Goal: Task Accomplishment & Management: Manage account settings

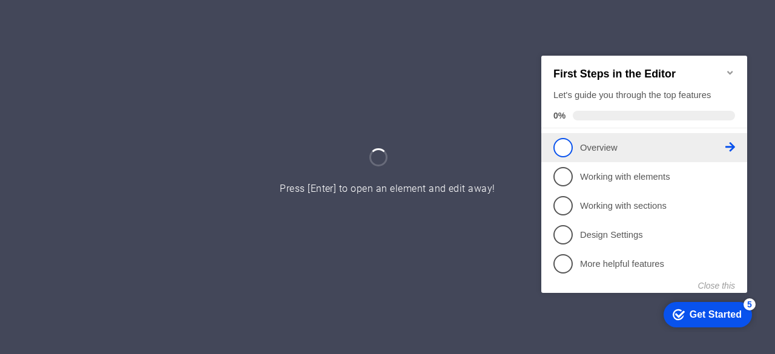
click at [589, 142] on p "Overview - incomplete" at bounding box center [652, 147] width 145 height 13
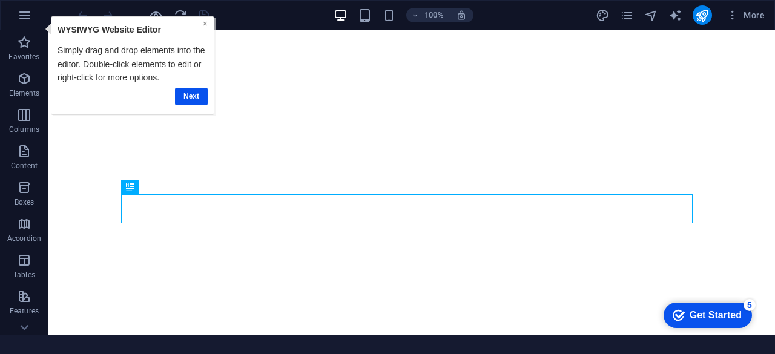
click at [204, 23] on link "×" at bounding box center [205, 23] width 5 height 10
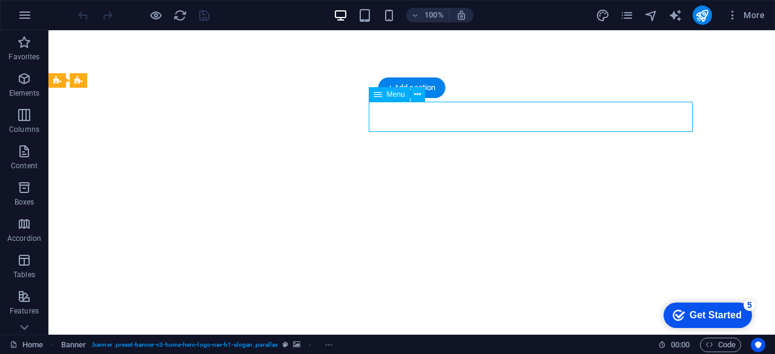
select select
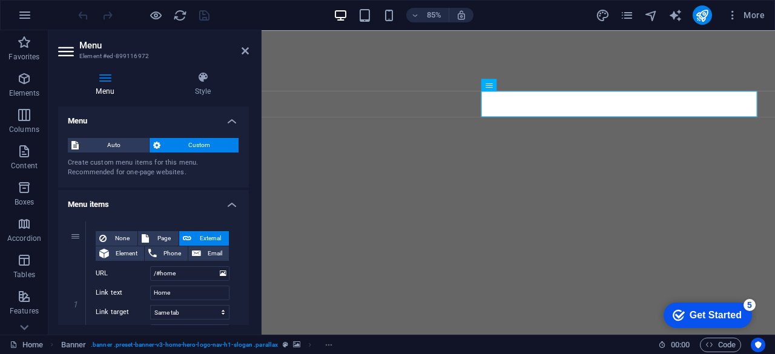
drag, startPoint x: 246, startPoint y: 148, endPoint x: 253, endPoint y: 157, distance: 11.6
click at [249, 171] on div "Menu Style Menu Auto Custom Create custom menu items for this menu. Recommended…" at bounding box center [153, 198] width 210 height 273
click at [528, 85] on button at bounding box center [523, 85] width 12 height 12
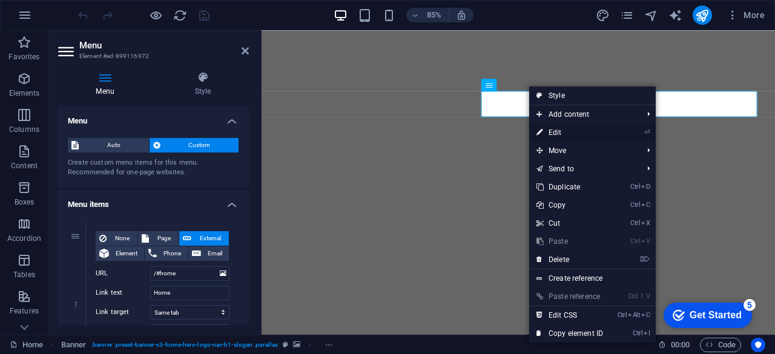
click at [558, 128] on link "⏎ Edit" at bounding box center [569, 133] width 81 height 18
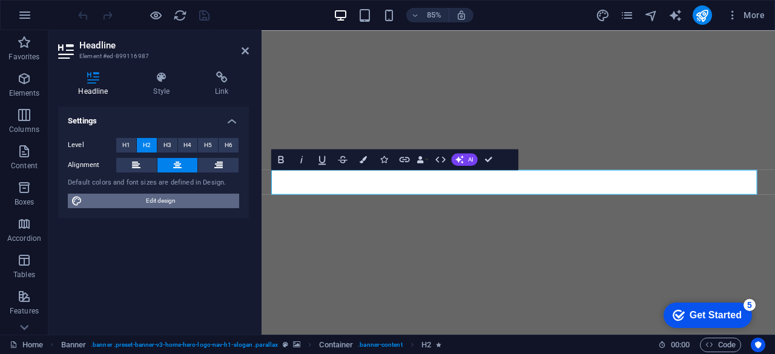
click at [171, 199] on span "Edit design" at bounding box center [161, 201] width 150 height 15
select select "rem"
select select "200"
select select "px"
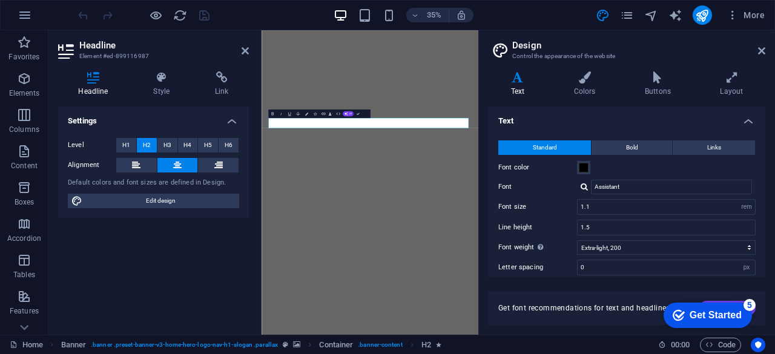
click at [539, 19] on div "35% More" at bounding box center [423, 14] width 694 height 19
click at [245, 49] on icon at bounding box center [245, 51] width 7 height 10
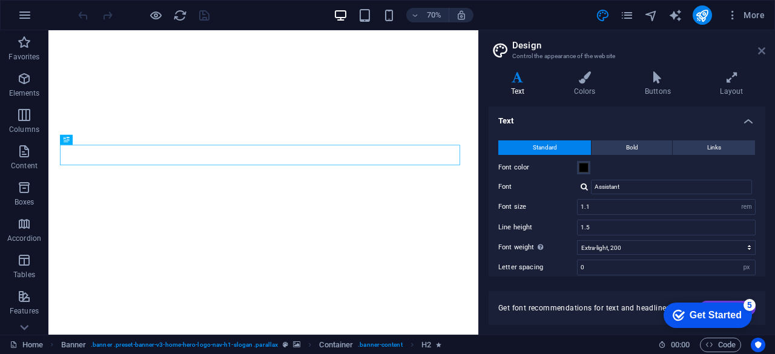
click at [764, 51] on icon at bounding box center [761, 51] width 7 height 10
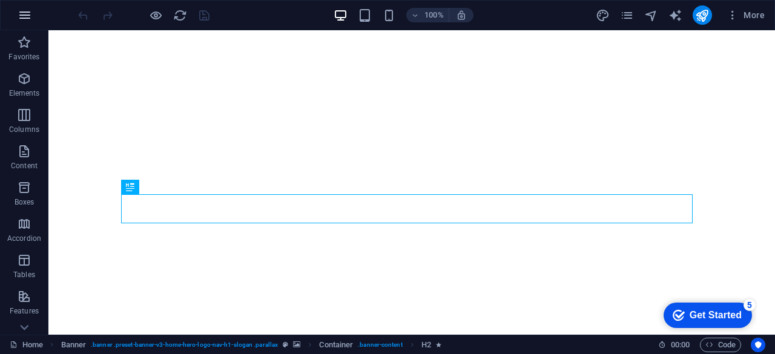
click at [25, 16] on icon "button" at bounding box center [25, 15] width 15 height 15
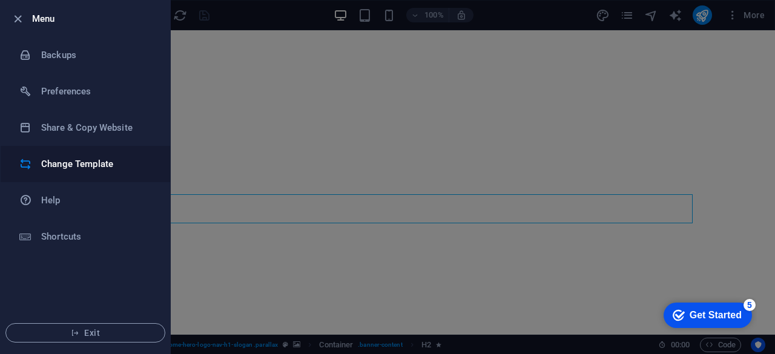
click at [70, 163] on h6 "Change Template" at bounding box center [97, 164] width 112 height 15
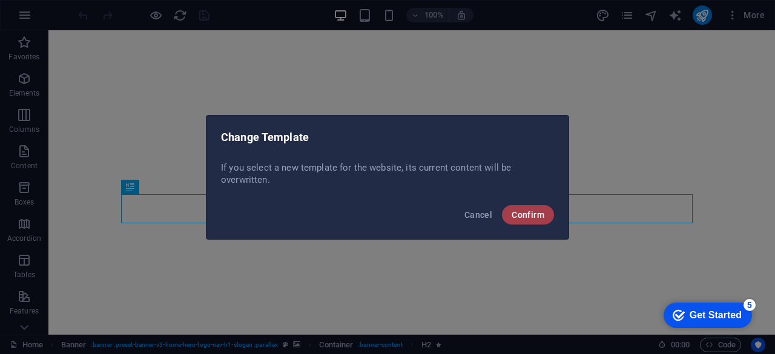
click at [521, 212] on span "Confirm" at bounding box center [528, 215] width 33 height 10
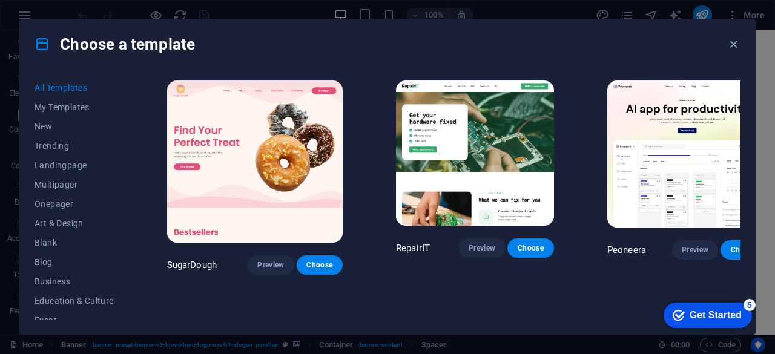
click at [127, 207] on div "All Templates My Templates New Trending Landingpage Multipager Onepager Art & D…" at bounding box center [82, 199] width 94 height 242
drag, startPoint x: 127, startPoint y: 193, endPoint x: 131, endPoint y: 261, distance: 67.9
click at [131, 261] on div "All Templates My Templates New Trending Landingpage Multipager Onepager Art & D…" at bounding box center [387, 201] width 735 height 266
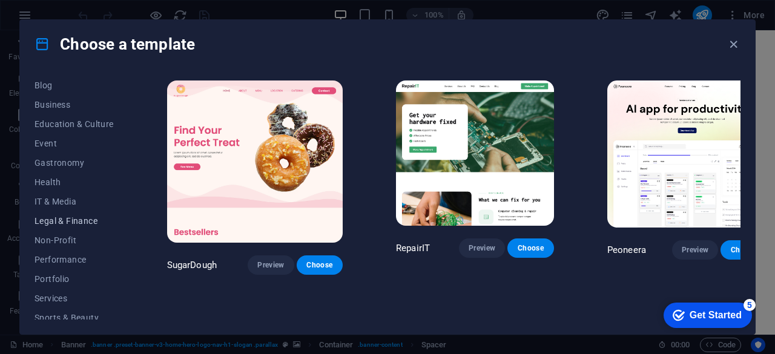
click at [78, 220] on span "Legal & Finance" at bounding box center [74, 221] width 79 height 10
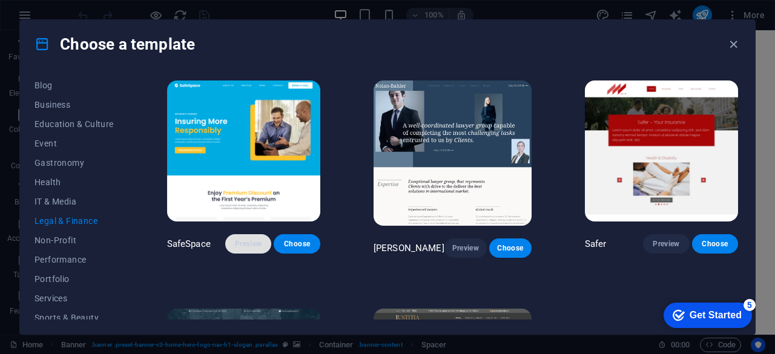
click at [250, 242] on span "Preview" at bounding box center [248, 244] width 27 height 10
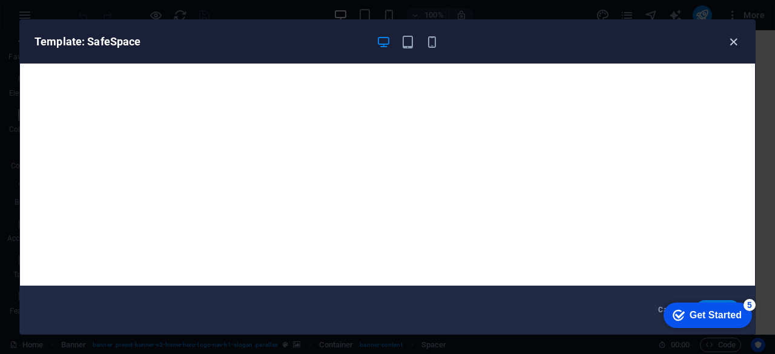
click at [729, 42] on icon "button" at bounding box center [734, 42] width 14 height 14
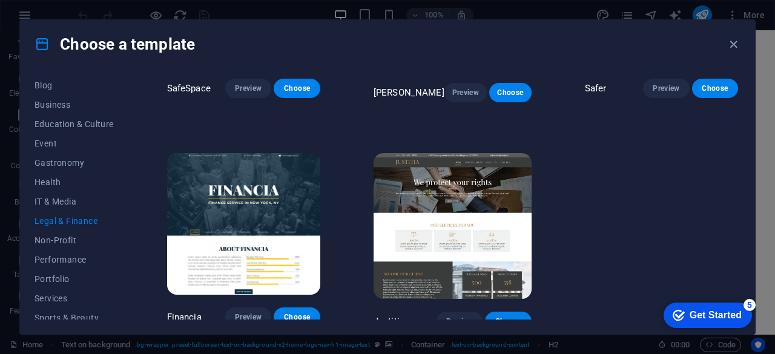
scroll to position [157, 0]
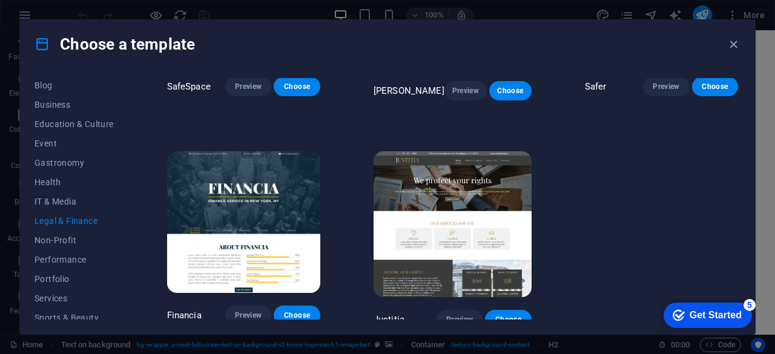
click at [236, 202] on img at bounding box center [243, 221] width 153 height 141
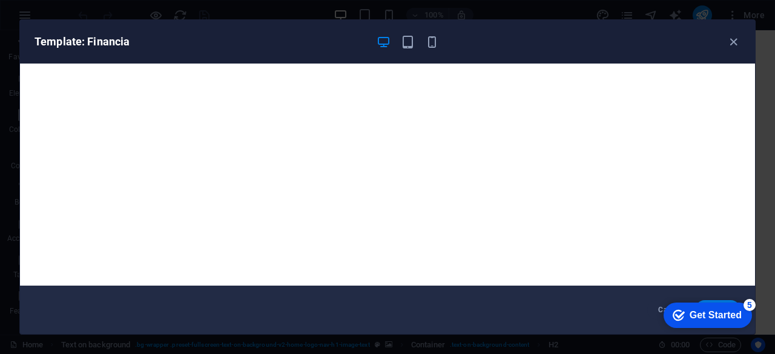
click at [698, 318] on div "Get Started" at bounding box center [716, 315] width 52 height 11
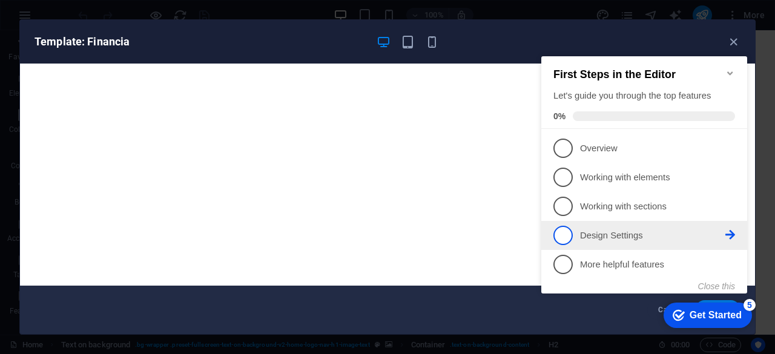
click at [619, 239] on p "Design Settings - incomplete" at bounding box center [652, 235] width 145 height 13
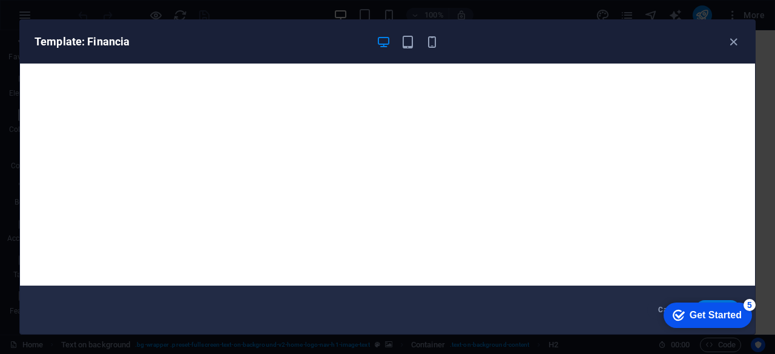
scroll to position [0, 0]
click at [690, 318] on div "Get Started" at bounding box center [716, 315] width 52 height 11
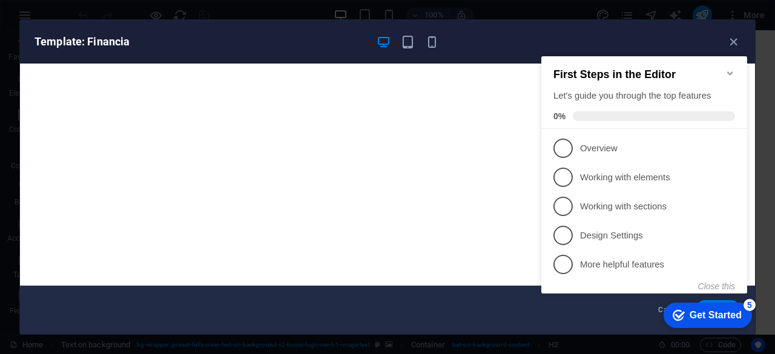
click at [690, 318] on div "Get Started" at bounding box center [716, 315] width 52 height 11
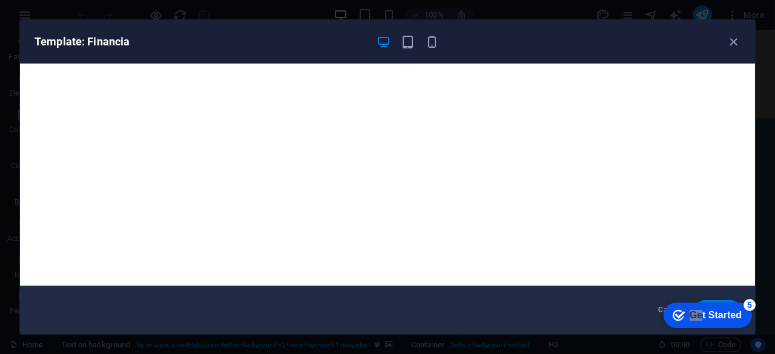
drag, startPoint x: 698, startPoint y: 309, endPoint x: 561, endPoint y: 249, distance: 149.6
click at [654, 297] on html "checkmark Get Started 5 First Steps in the Editor Let's guide you through the t…" at bounding box center [705, 315] width 103 height 36
click at [675, 309] on icon "checkmark" at bounding box center [679, 315] width 12 height 12
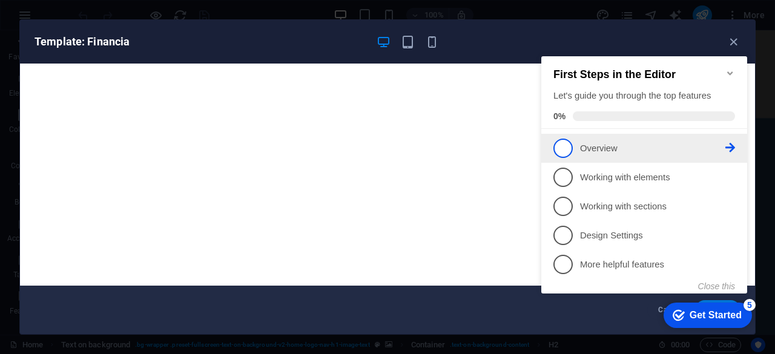
click at [603, 153] on link "1 Overview - incomplete" at bounding box center [644, 148] width 182 height 19
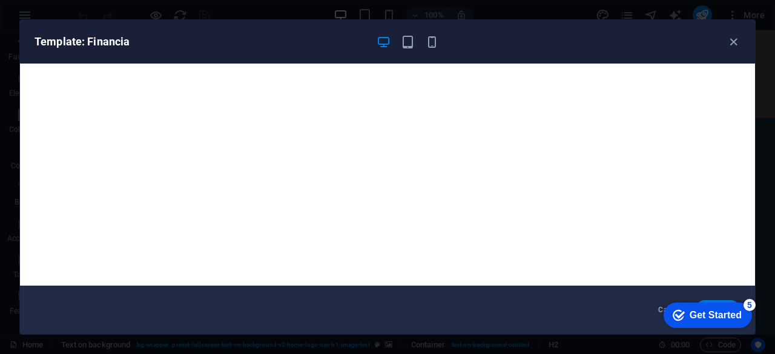
click at [691, 311] on div "Get Started" at bounding box center [716, 315] width 52 height 11
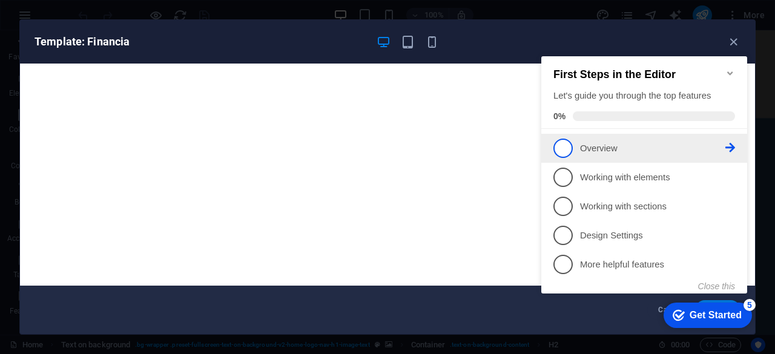
click at [733, 145] on icon at bounding box center [730, 148] width 10 height 10
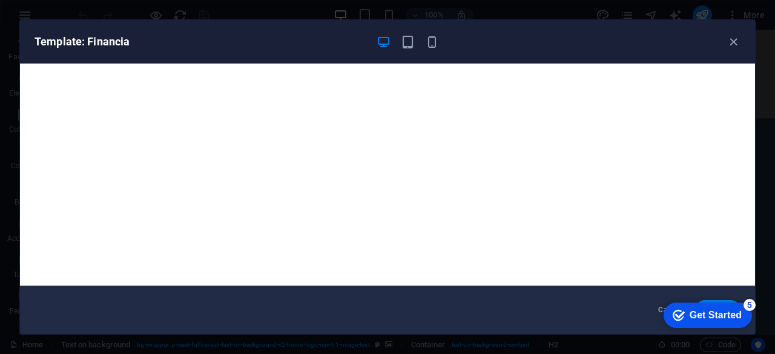
click at [529, 43] on div "Template: Financia" at bounding box center [380, 42] width 691 height 15
click at [92, 38] on h6 "Template: Financia" at bounding box center [201, 42] width 332 height 15
click at [731, 42] on icon "button" at bounding box center [734, 42] width 14 height 14
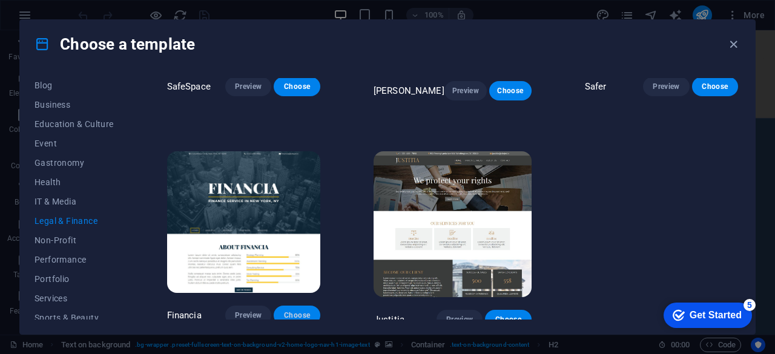
click at [294, 311] on span "Choose" at bounding box center [296, 316] width 27 height 10
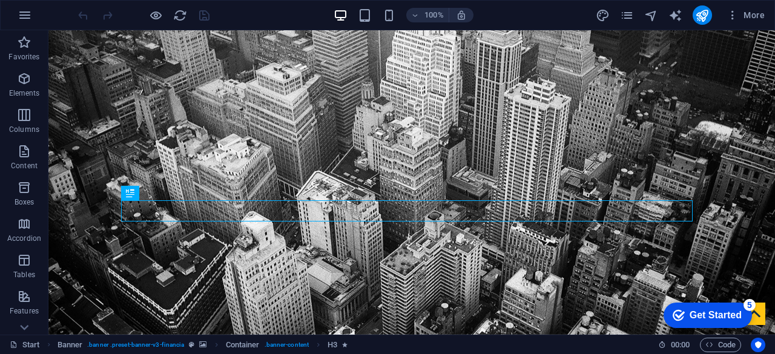
click at [721, 319] on div "Get Started" at bounding box center [716, 315] width 52 height 11
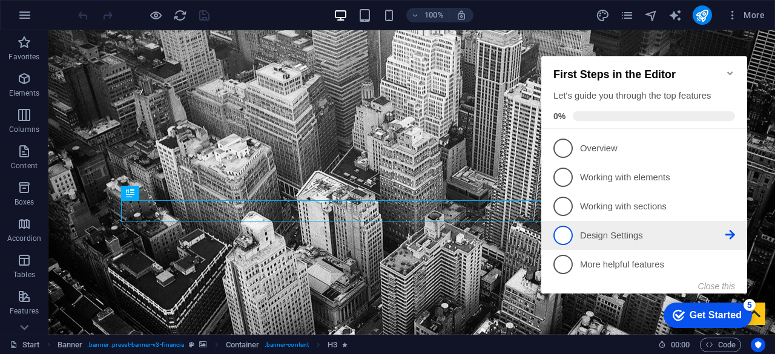
click at [625, 237] on p "Design Settings - incomplete" at bounding box center [652, 235] width 145 height 13
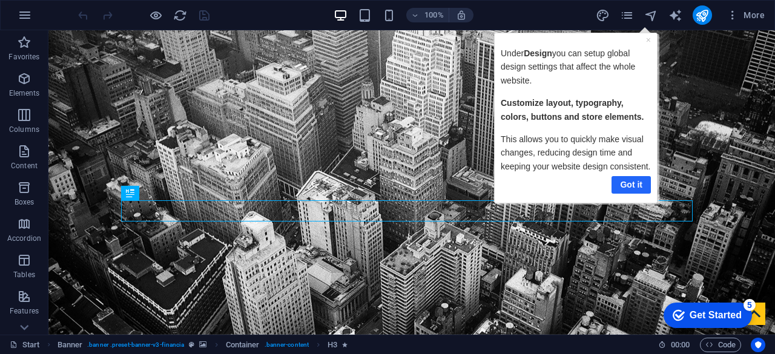
click at [633, 181] on link "Got it" at bounding box center [630, 185] width 39 height 18
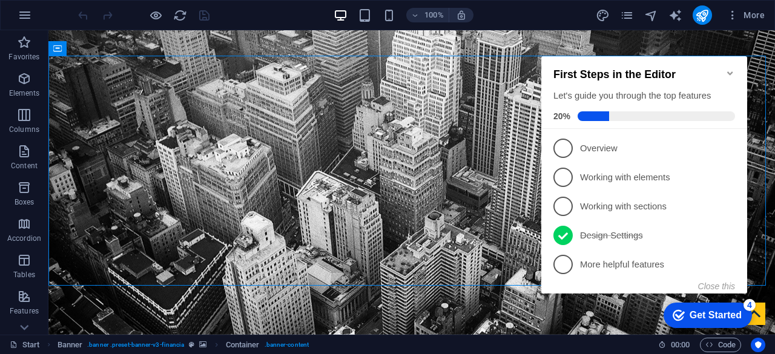
click at [716, 321] on div "Get Started" at bounding box center [716, 315] width 52 height 11
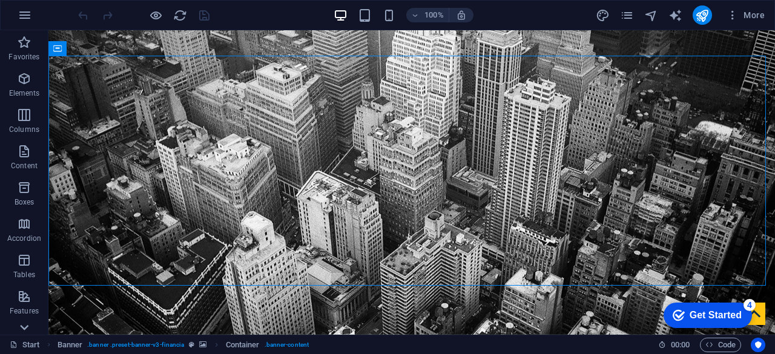
click at [24, 326] on icon at bounding box center [24, 327] width 17 height 17
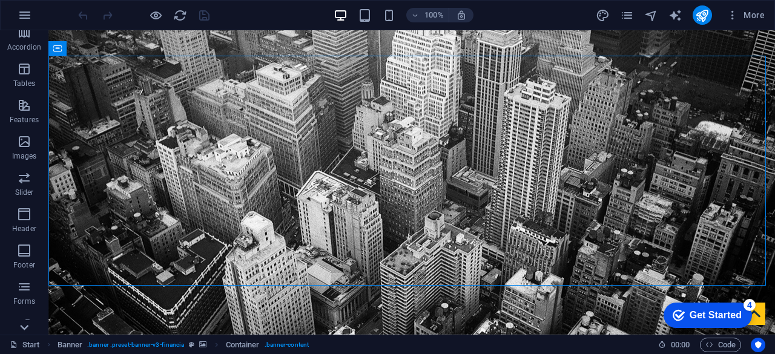
scroll to position [240, 0]
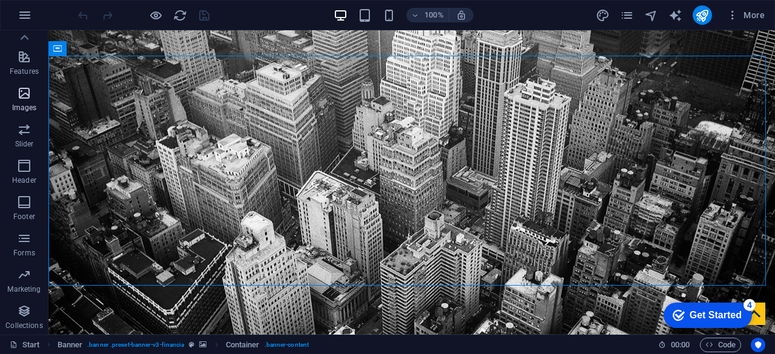
click at [24, 97] on icon "button" at bounding box center [24, 93] width 15 height 15
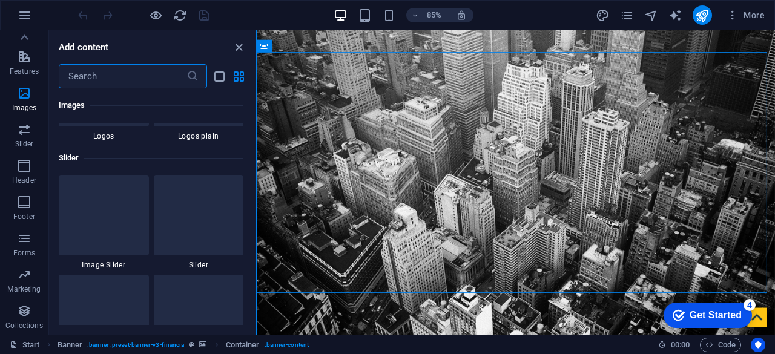
scroll to position [6815, 0]
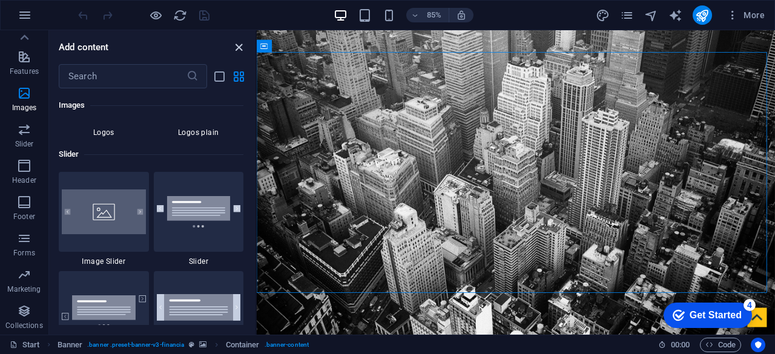
click at [239, 45] on icon "close panel" at bounding box center [239, 48] width 14 height 14
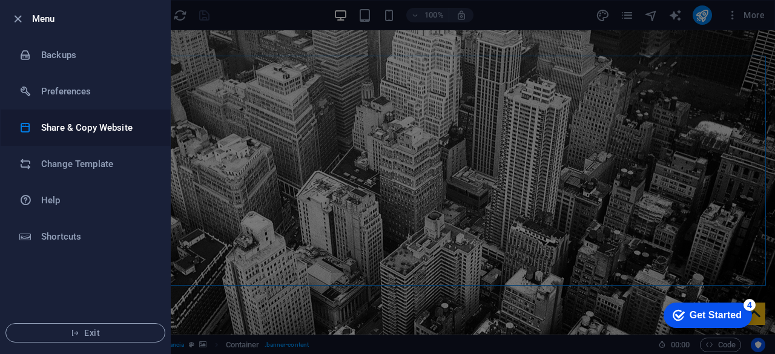
click at [85, 130] on h6 "Share & Copy Website" at bounding box center [97, 127] width 112 height 15
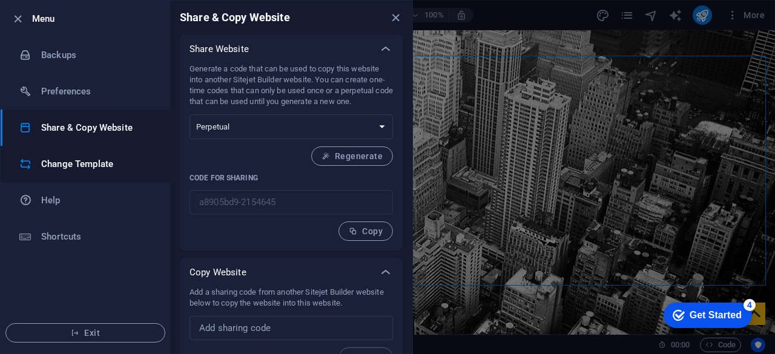
click at [85, 165] on h6 "Change Template" at bounding box center [97, 164] width 112 height 15
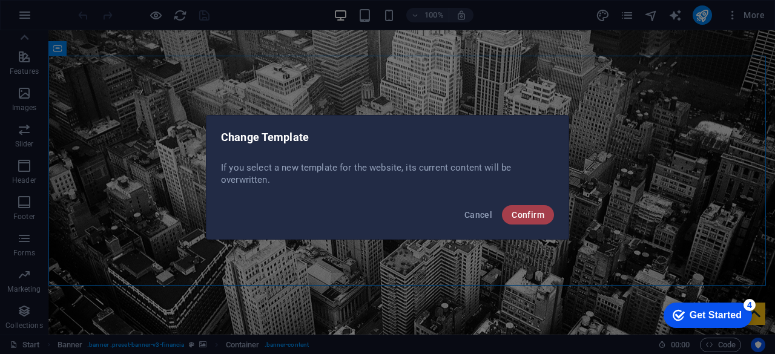
click at [540, 214] on span "Confirm" at bounding box center [528, 215] width 33 height 10
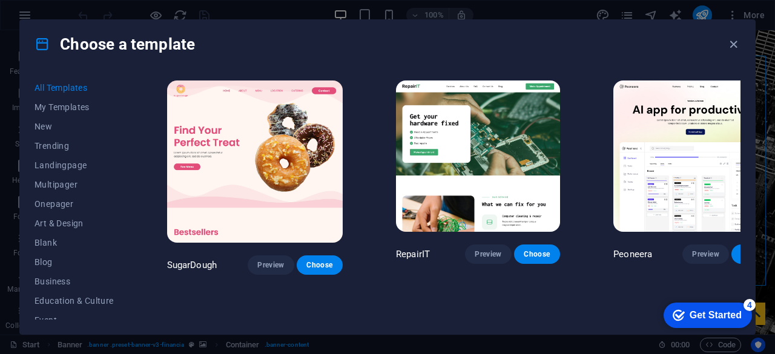
click at [770, 332] on div "Choose a template All Templates My Templates New Trending Landingpage Multipage…" at bounding box center [387, 177] width 775 height 354
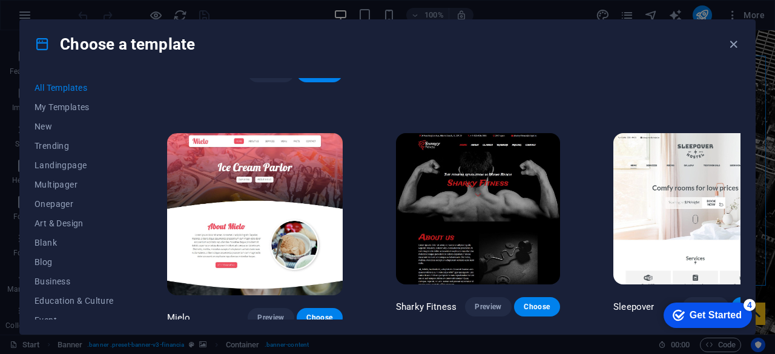
scroll to position [7589, 0]
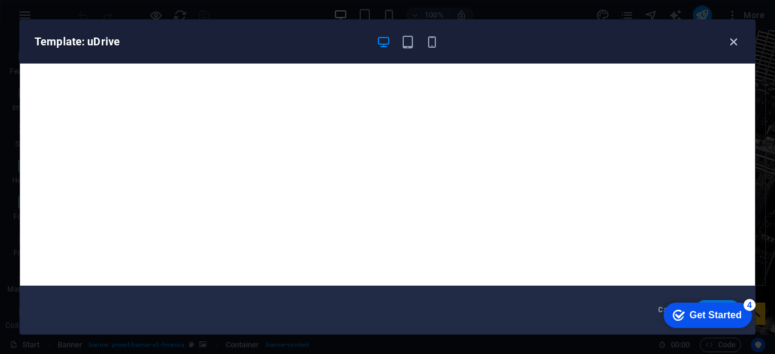
click at [733, 41] on icon "button" at bounding box center [734, 42] width 14 height 14
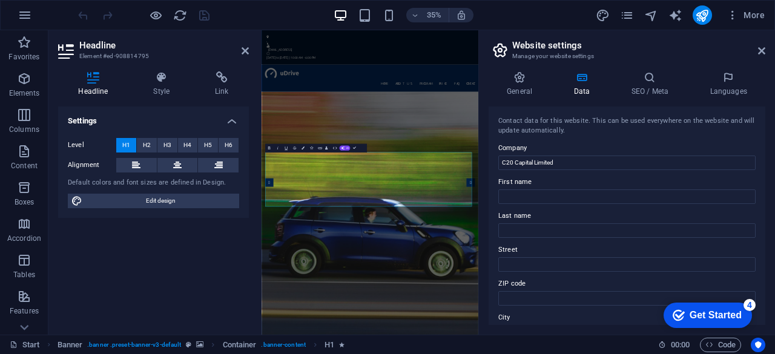
drag, startPoint x: 765, startPoint y: 171, endPoint x: 767, endPoint y: 214, distance: 42.4
click at [767, 214] on div "General Data SEO / Meta Languages Website name thec20capital.ng Logo Drag files…" at bounding box center [627, 198] width 296 height 273
drag, startPoint x: 765, startPoint y: 168, endPoint x: 768, endPoint y: 191, distance: 23.1
click at [768, 191] on div "General Data SEO / Meta Languages Website name thec20capital.ng Logo Drag files…" at bounding box center [627, 198] width 296 height 273
click at [742, 143] on label "Company" at bounding box center [626, 148] width 257 height 15
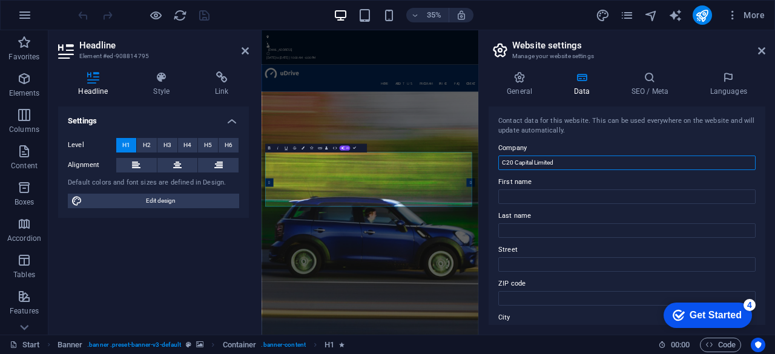
click at [742, 156] on input "C20 Capital Limited" at bounding box center [626, 163] width 257 height 15
click at [144, 143] on span "H2" at bounding box center [147, 145] width 8 height 15
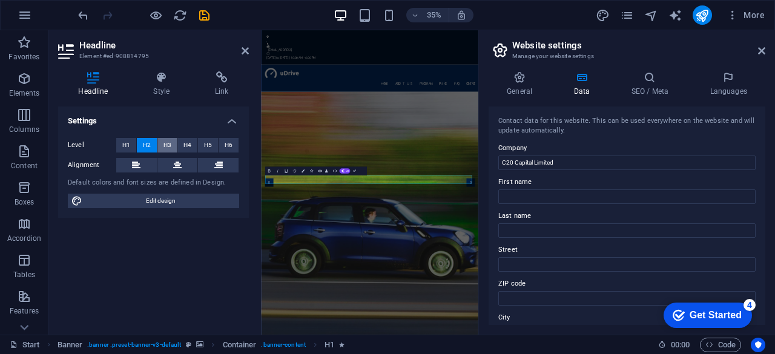
click at [167, 146] on span "H3" at bounding box center [167, 145] width 8 height 15
click at [185, 146] on span "H4" at bounding box center [187, 145] width 8 height 15
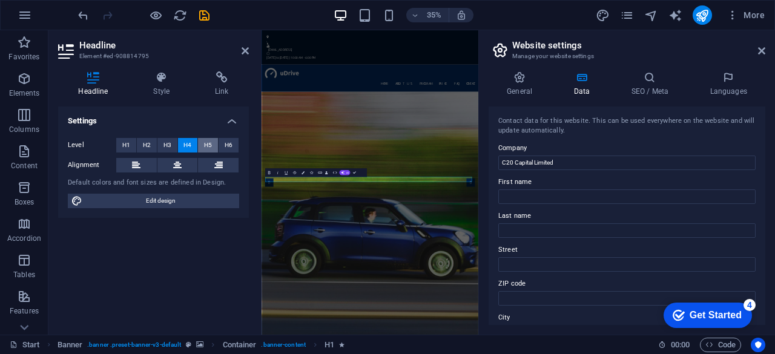
click at [211, 146] on span "H5" at bounding box center [208, 145] width 8 height 15
click at [230, 147] on span "H6" at bounding box center [229, 145] width 8 height 15
click at [136, 168] on icon at bounding box center [136, 165] width 8 height 15
click at [148, 145] on span "H2" at bounding box center [147, 145] width 8 height 15
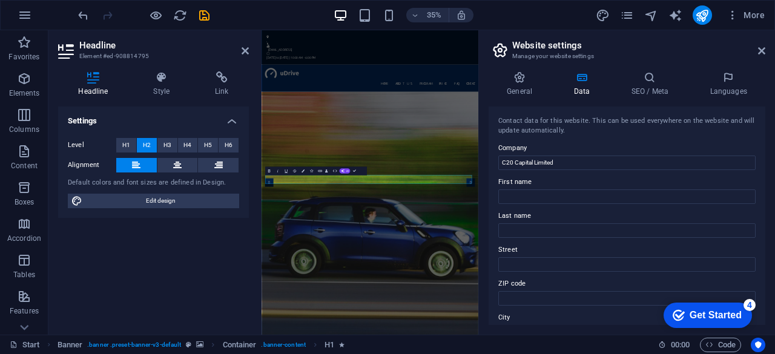
drag, startPoint x: 765, startPoint y: 128, endPoint x: 770, endPoint y: 183, distance: 55.9
click at [770, 183] on div "General Data SEO / Meta Languages Website name thec20capital.ng Logo Drag files…" at bounding box center [627, 198] width 296 height 273
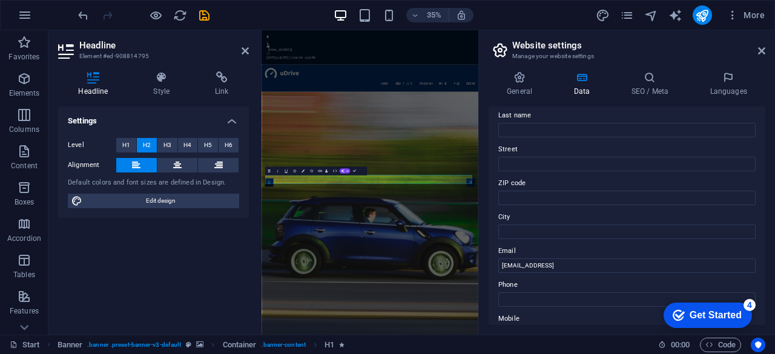
scroll to position [141, 0]
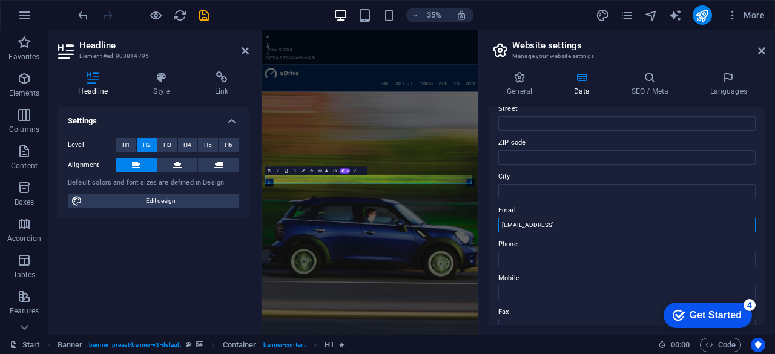
click at [658, 228] on input "[EMAIL_ADDRESS]" at bounding box center [626, 225] width 257 height 15
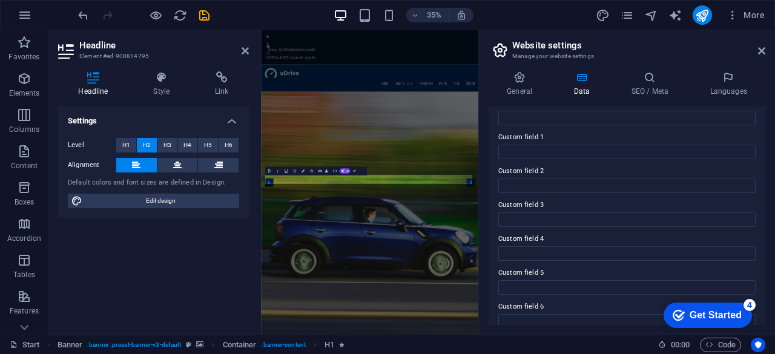
scroll to position [363, 0]
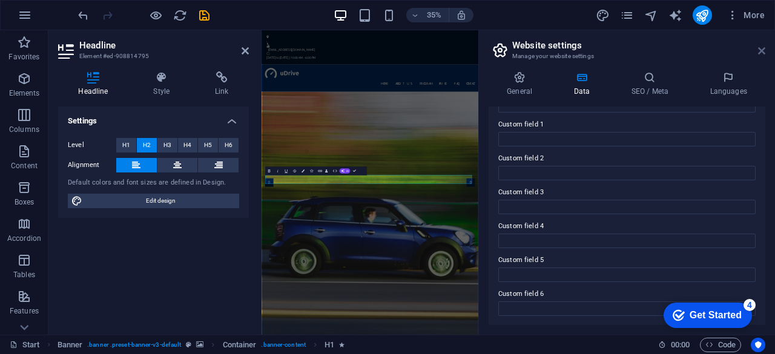
type input "info@thec20capital.ng"
click at [758, 54] on icon at bounding box center [761, 51] width 7 height 10
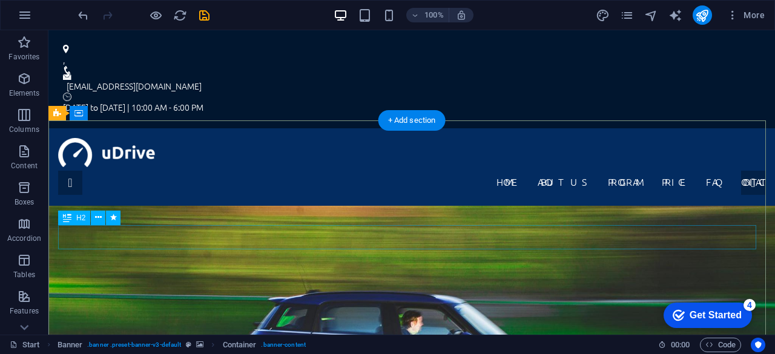
click at [376, 235] on div "The best driving school in Manhattan" at bounding box center [460, 213] width 727 height 305
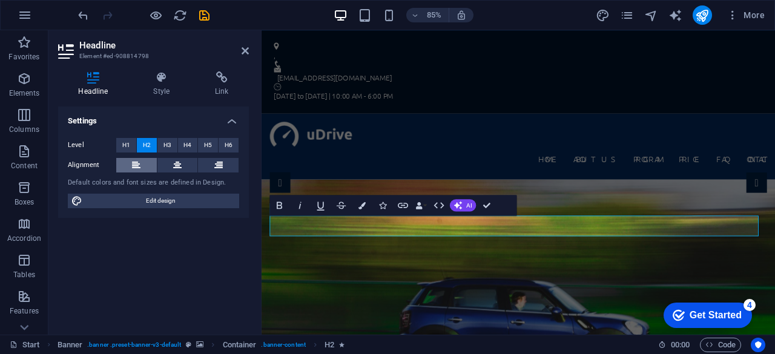
click at [140, 165] on icon at bounding box center [136, 165] width 8 height 15
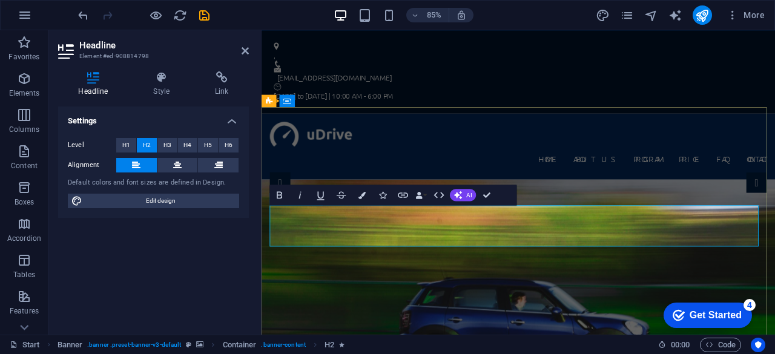
click at [190, 142] on span "H4" at bounding box center [187, 145] width 8 height 15
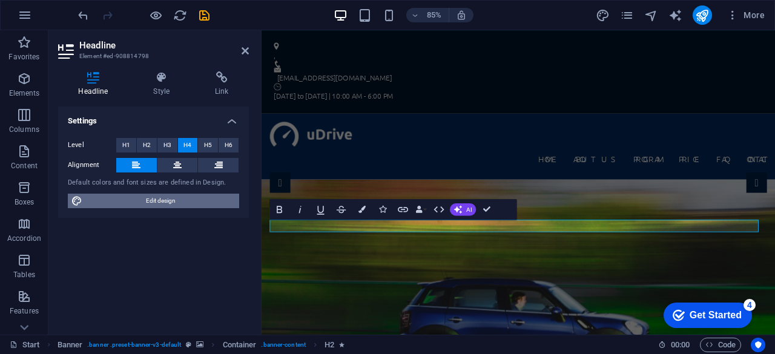
click at [171, 204] on span "Edit design" at bounding box center [161, 201] width 150 height 15
select select "px"
select select "300"
select select "px"
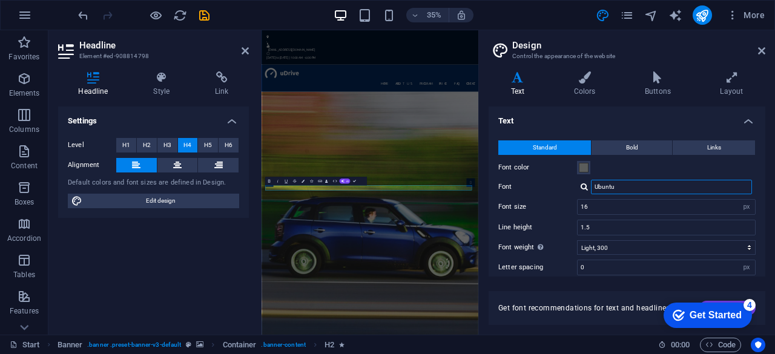
click at [604, 188] on input "Ubuntu" at bounding box center [671, 187] width 161 height 15
type input "can"
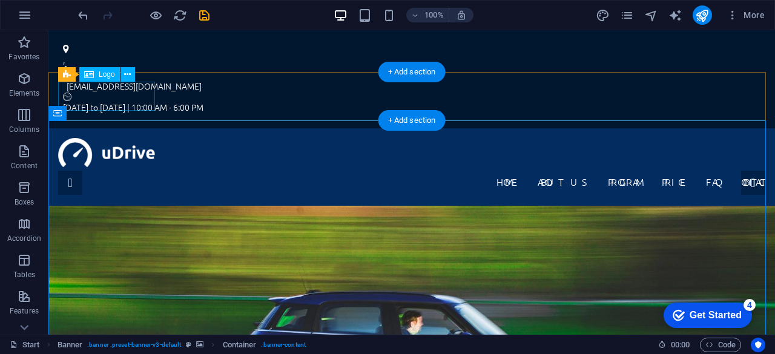
click at [124, 138] on div at bounding box center [411, 152] width 707 height 29
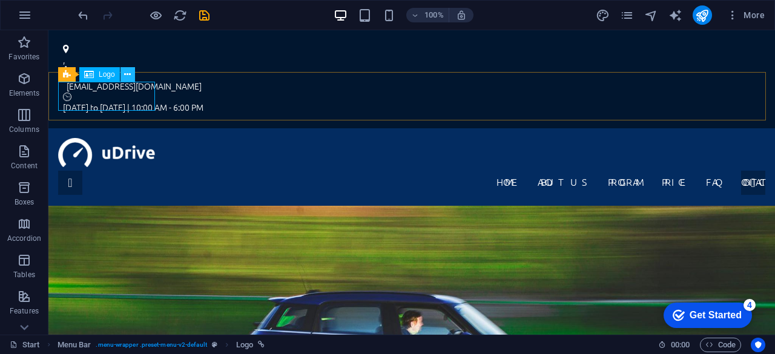
click at [127, 72] on icon at bounding box center [127, 74] width 7 height 13
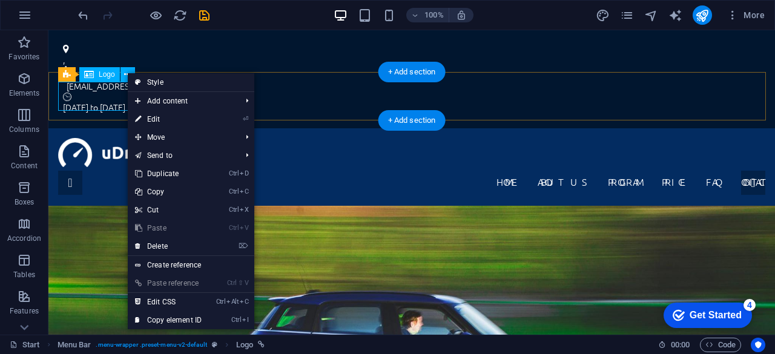
click at [107, 138] on div at bounding box center [411, 152] width 707 height 29
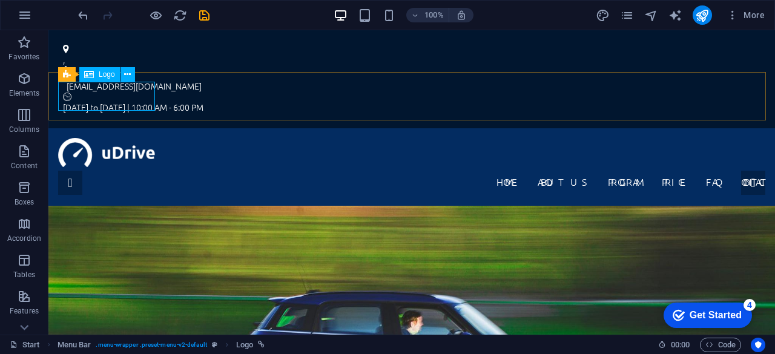
click at [104, 77] on span "Logo" at bounding box center [107, 74] width 16 height 7
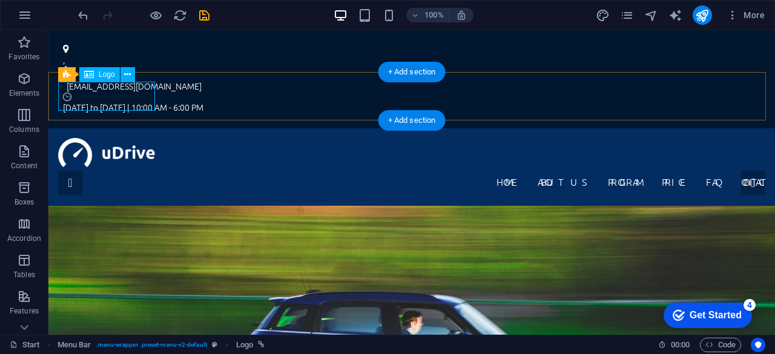
click at [109, 138] on div at bounding box center [411, 152] width 707 height 29
select select "px"
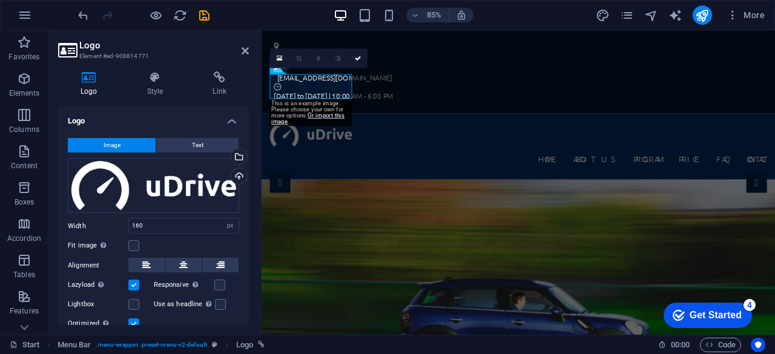
click at [109, 145] on span "Image" at bounding box center [112, 145] width 17 height 15
click at [156, 174] on div "Drag files here, click to choose files or select files from Files or our free s…" at bounding box center [153, 186] width 171 height 56
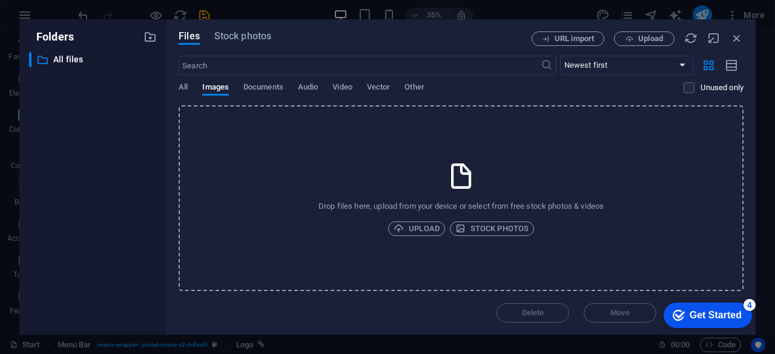
click at [463, 170] on icon at bounding box center [461, 176] width 30 height 30
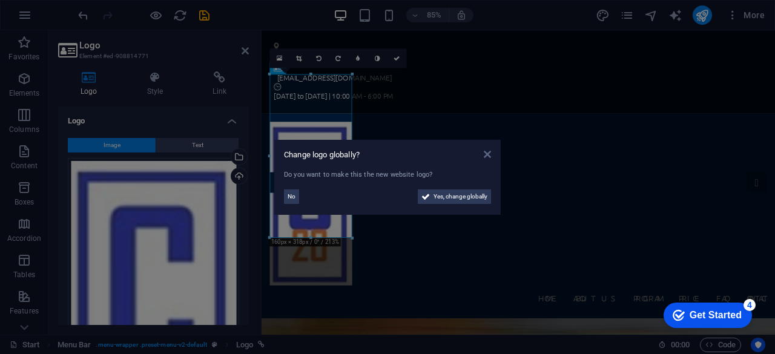
click at [489, 153] on icon at bounding box center [487, 155] width 7 height 10
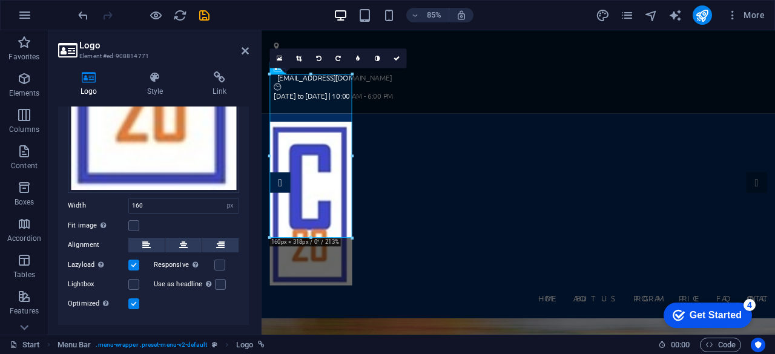
scroll to position [301, 0]
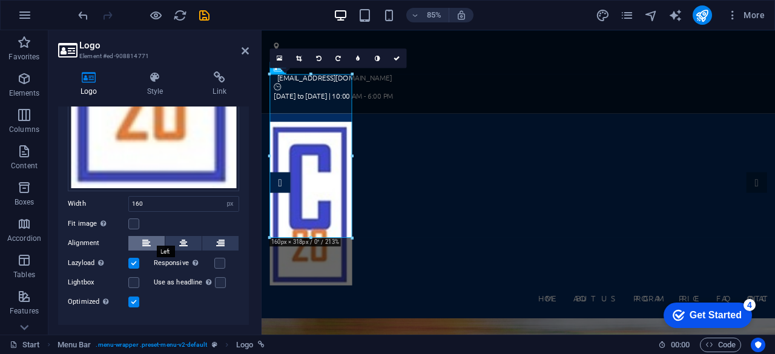
click at [146, 240] on icon at bounding box center [146, 243] width 8 height 15
drag, startPoint x: 246, startPoint y: 311, endPoint x: 249, endPoint y: 334, distance: 23.3
click at [249, 334] on div "Logo Style Link Logo Image Text Drag files here, click to choose files or selec…" at bounding box center [153, 198] width 210 height 273
click at [246, 48] on icon at bounding box center [245, 51] width 7 height 10
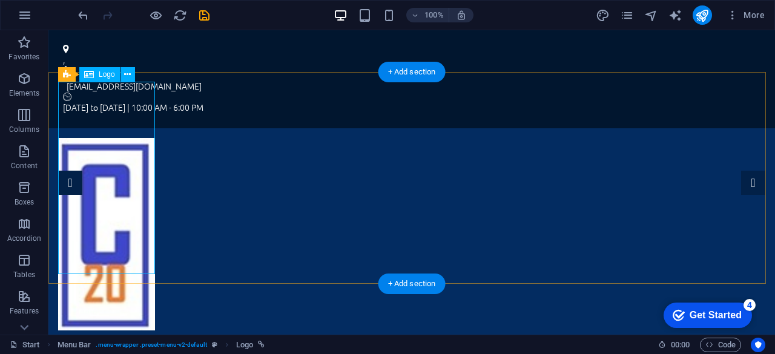
click at [109, 226] on div at bounding box center [411, 234] width 707 height 193
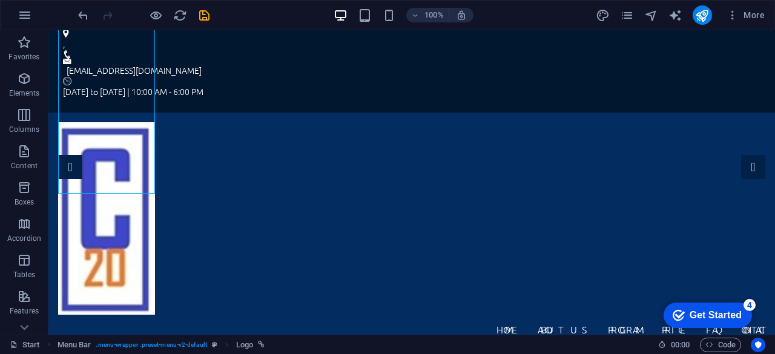
scroll to position [0, 0]
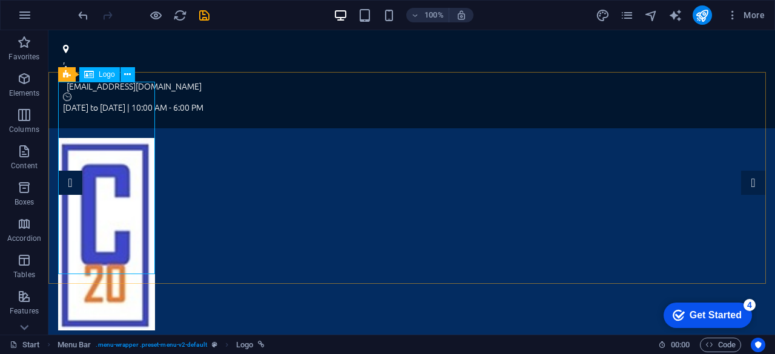
click at [96, 76] on div "Logo" at bounding box center [99, 74] width 41 height 15
select select "px"
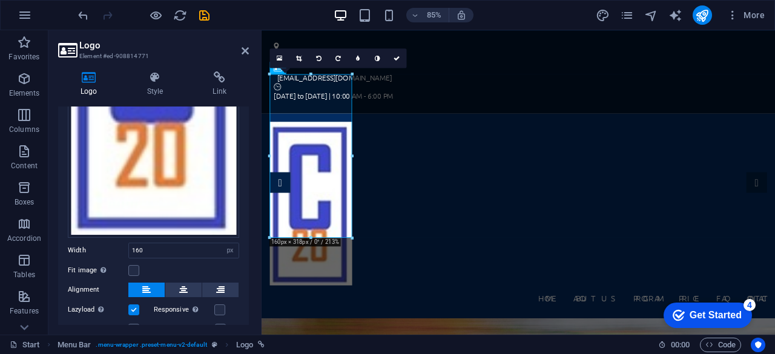
scroll to position [256, 0]
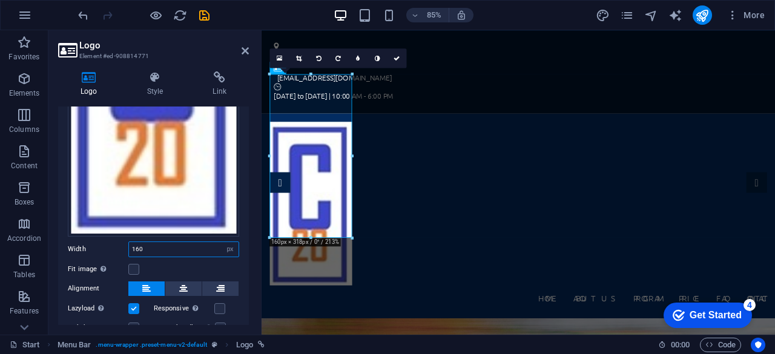
click at [180, 246] on input "160" at bounding box center [184, 249] width 110 height 15
type input "1"
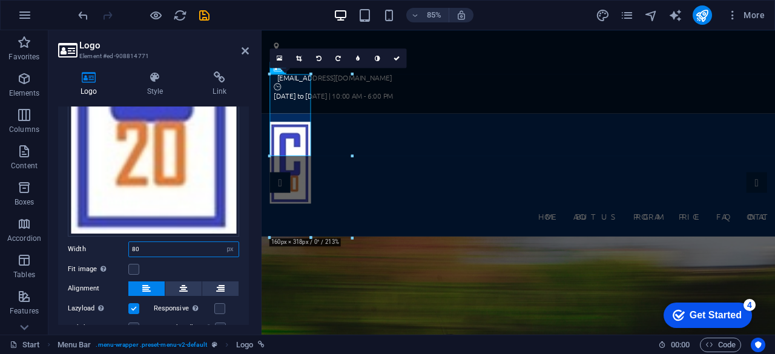
type input "8"
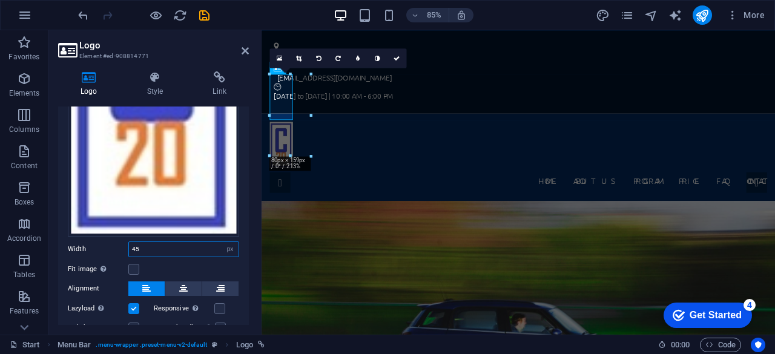
type input "45"
click at [240, 51] on header "Logo Element #ed-908814771" at bounding box center [153, 45] width 191 height 31
click at [246, 51] on icon at bounding box center [245, 51] width 7 height 10
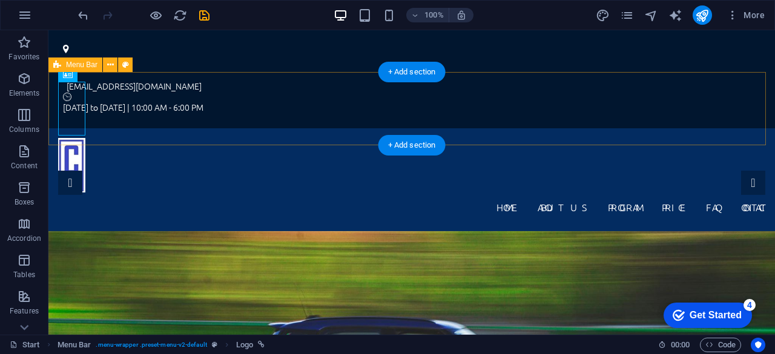
click at [312, 128] on div "Home About us Program Price FAQ Contact" at bounding box center [411, 179] width 727 height 102
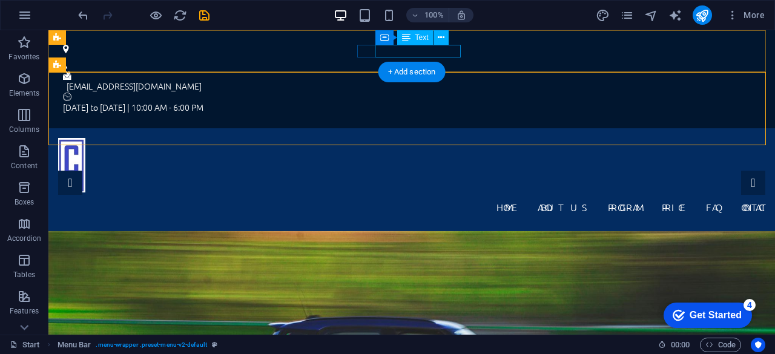
click at [398, 80] on div "info@thec20capital.ng" at bounding box center [409, 86] width 684 height 13
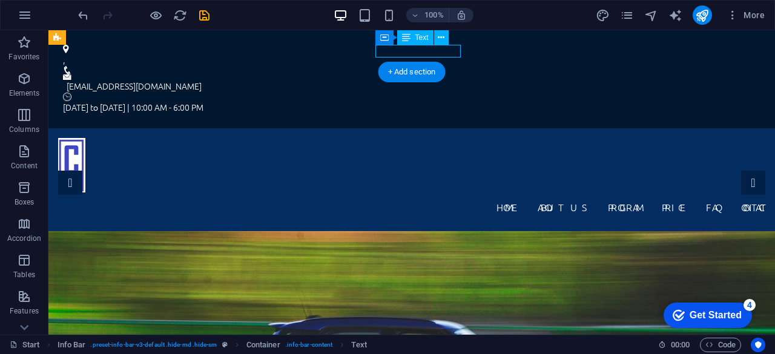
click at [398, 80] on div "info@thec20capital.ng" at bounding box center [409, 86] width 684 height 13
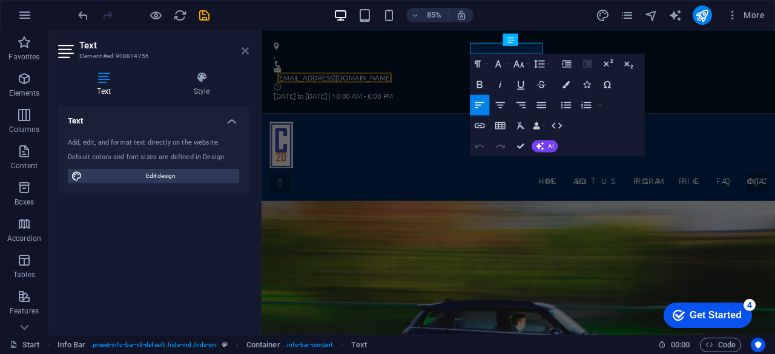
click at [242, 47] on icon at bounding box center [245, 51] width 7 height 10
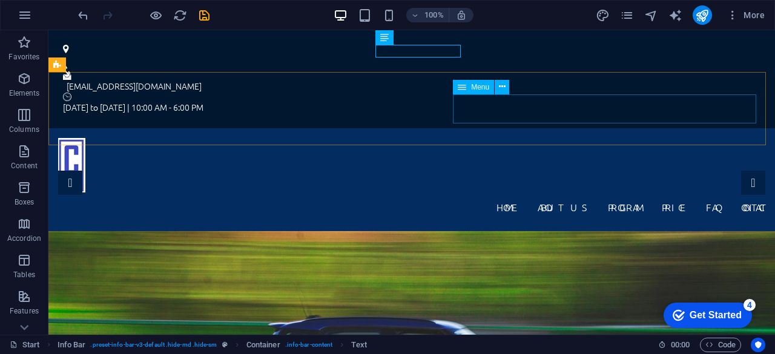
click at [482, 88] on span "Menu" at bounding box center [480, 87] width 18 height 7
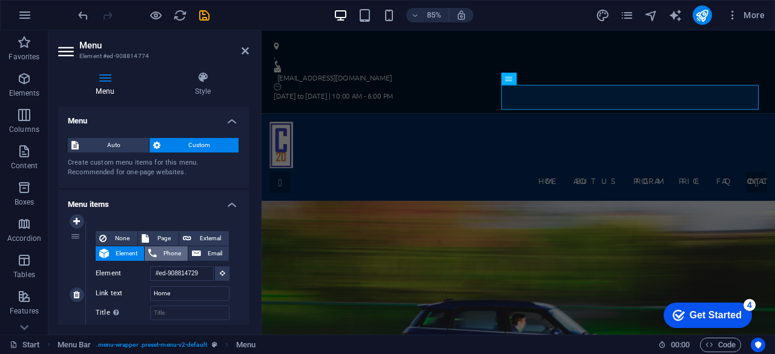
click at [163, 249] on span "Phone" at bounding box center [172, 253] width 24 height 15
select select
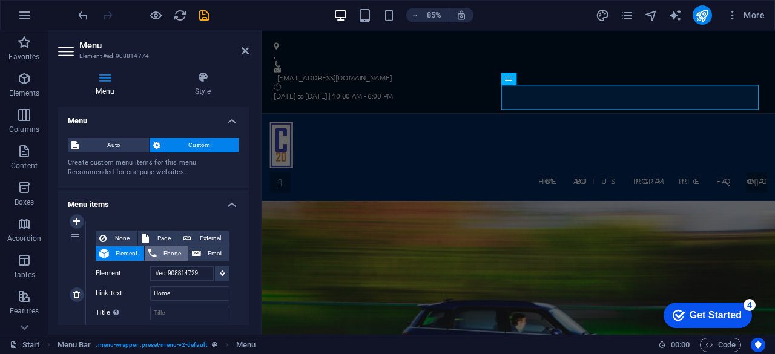
select select
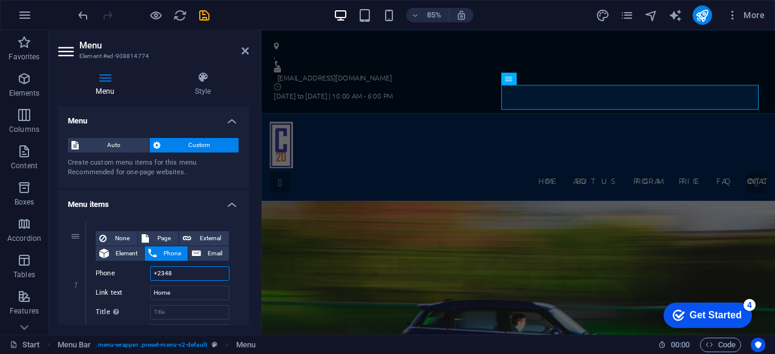
type input "+23480"
select select
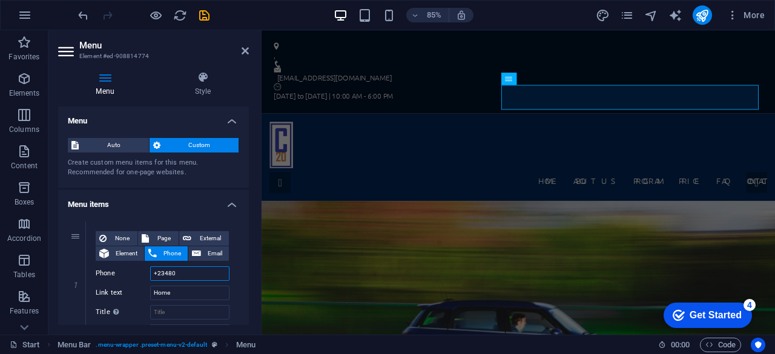
select select
type input "+2348051"
select select
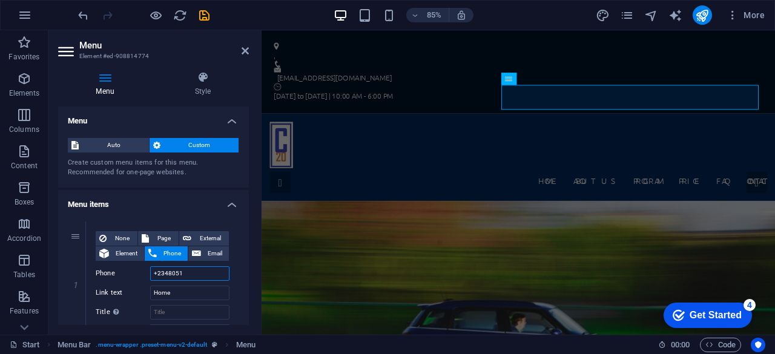
select select
type input "+2348051995999"
select select
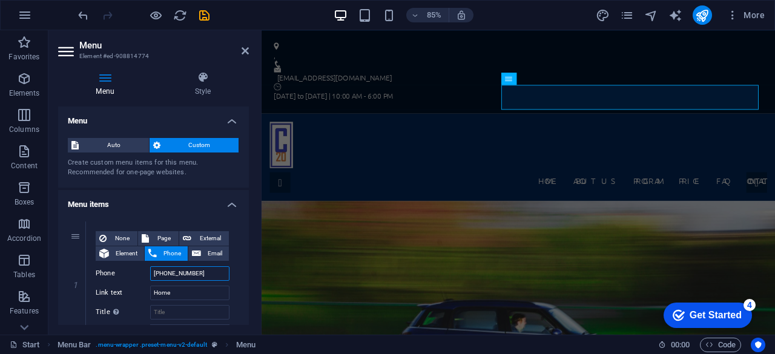
select select
type input "+2348"
select select
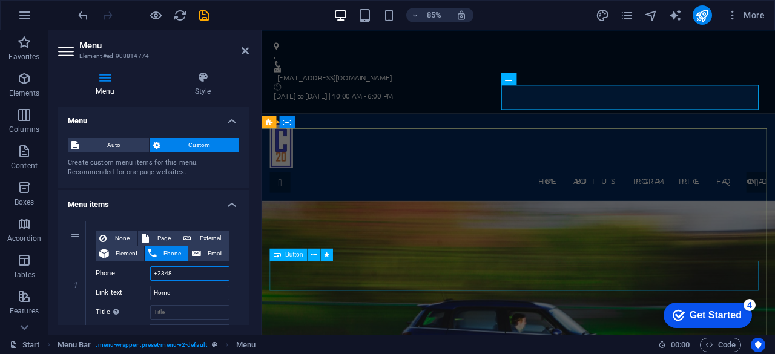
select select
type input "+23480"
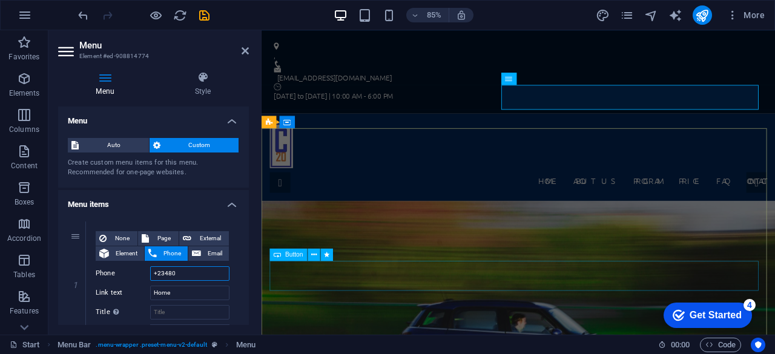
select select
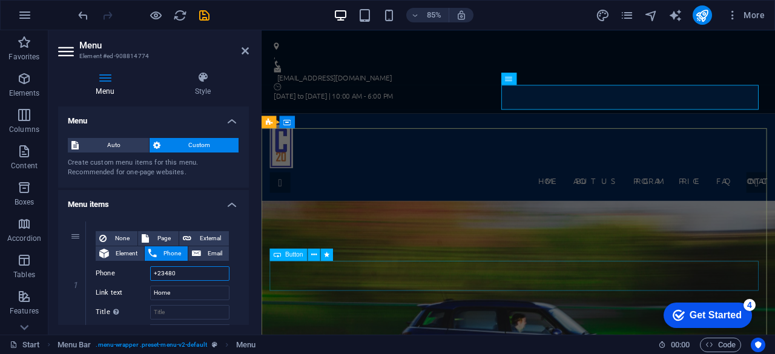
type input "+2348"
select select
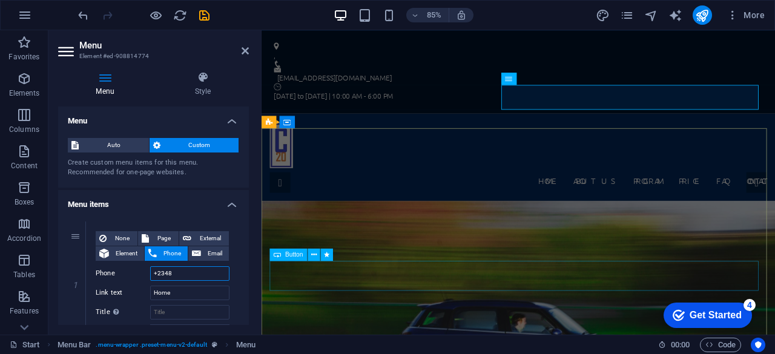
select select
type input "+23481"
select select
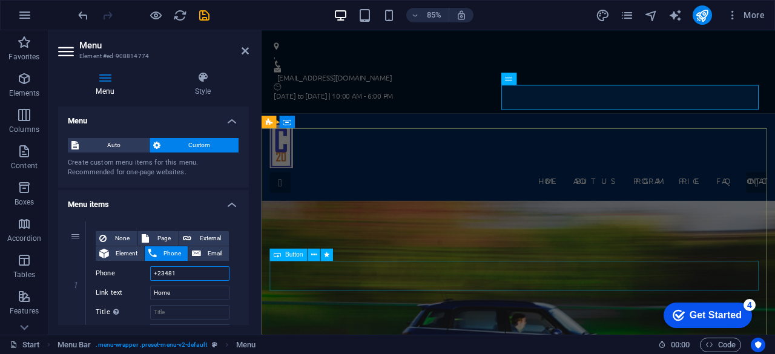
select select
type input "+234813"
select select
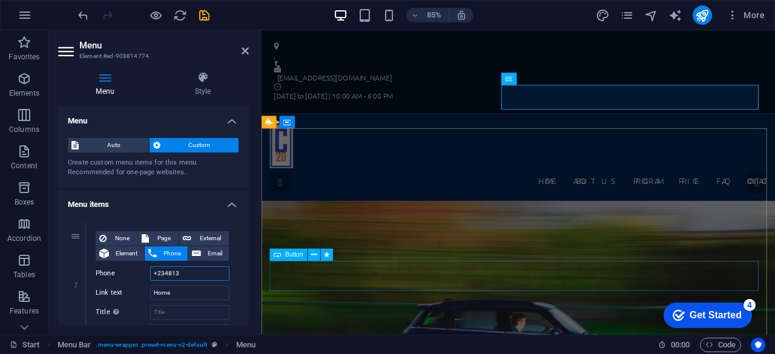
select select
type input "+2348139"
select select
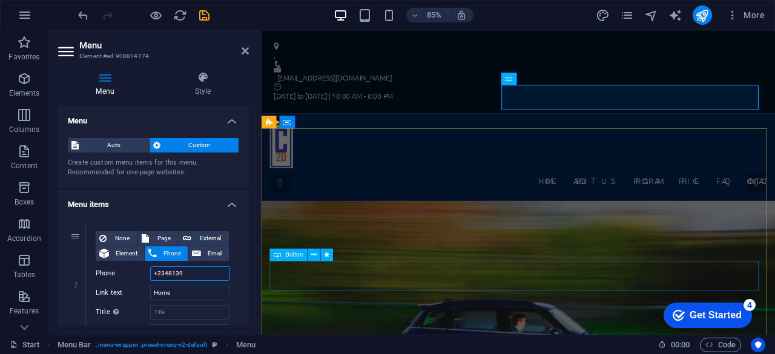
select select
type input "+234813923"
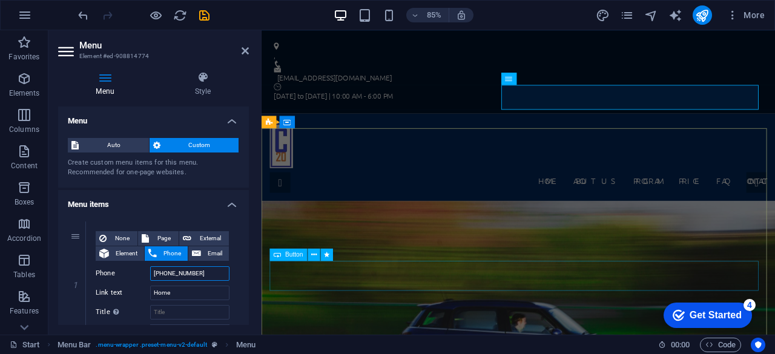
select select
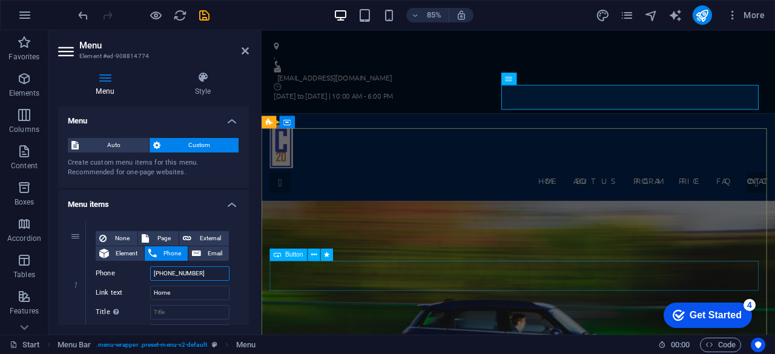
type input "+2348139232111"
select select
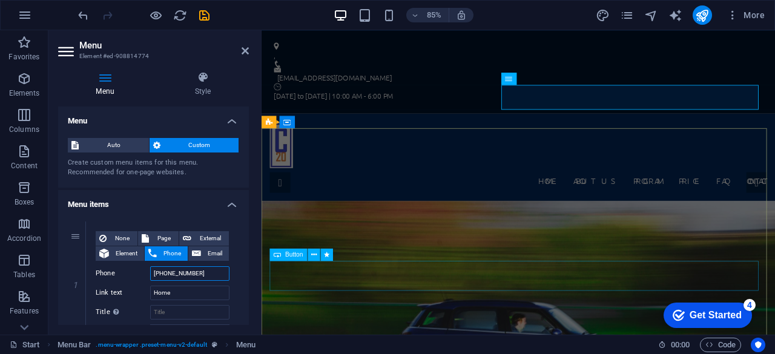
select select
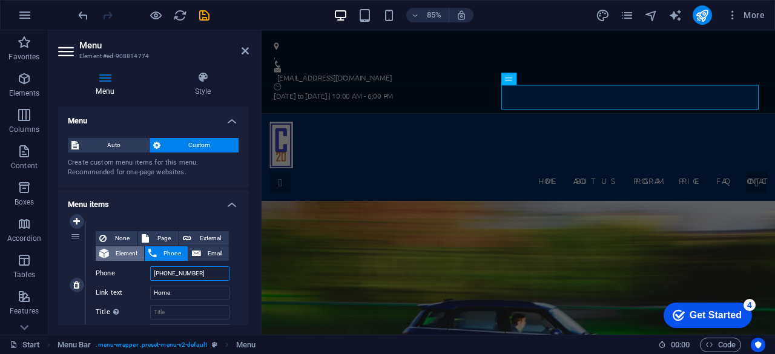
type input "+2348139232111"
click at [113, 247] on span "Element" at bounding box center [127, 253] width 28 height 15
select select
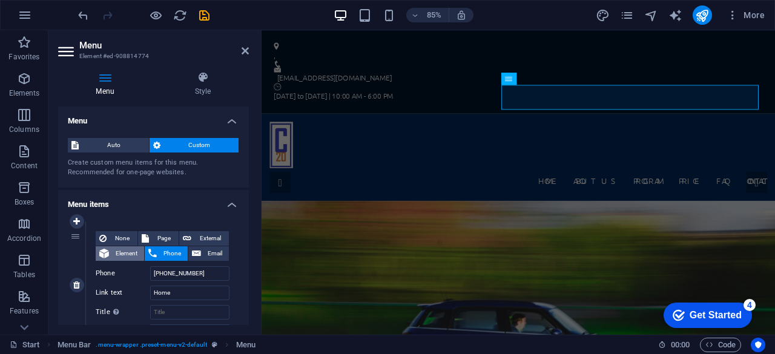
select select
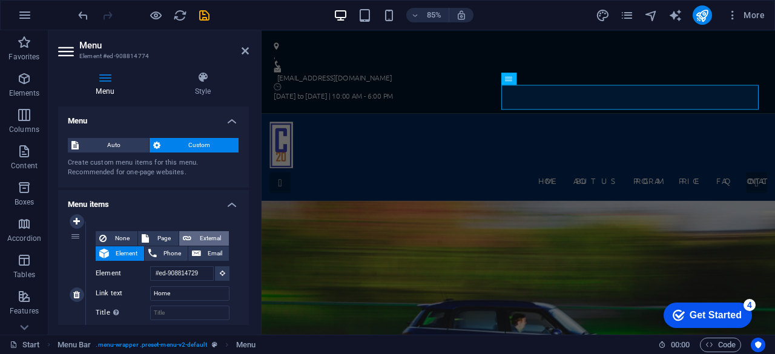
click at [203, 236] on span "External" at bounding box center [210, 238] width 30 height 15
select select "blank"
select select
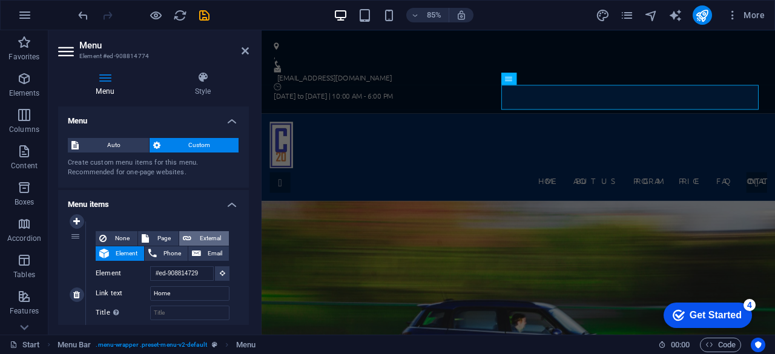
select select
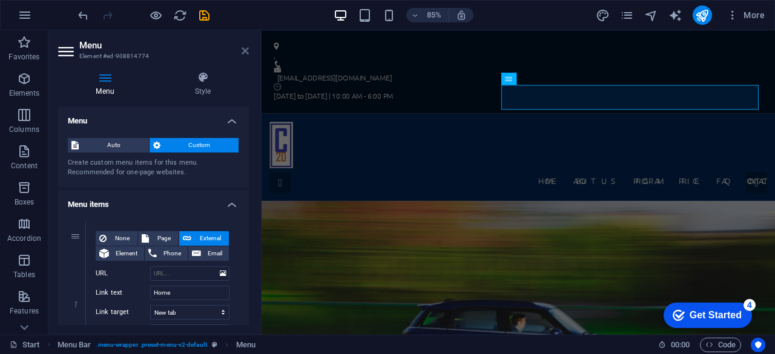
click at [243, 51] on icon at bounding box center [245, 51] width 7 height 10
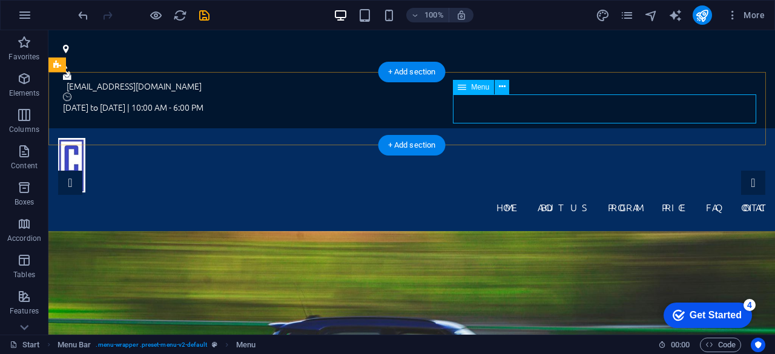
click at [512, 193] on nav "Home About us Program Price FAQ Contact" at bounding box center [411, 207] width 707 height 29
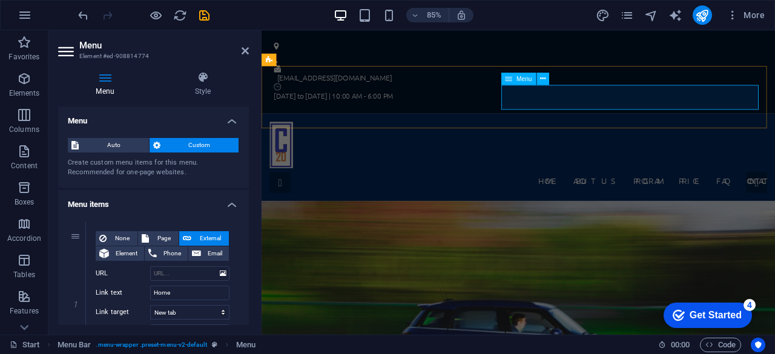
click at [622, 193] on nav "Home About us Program Price FAQ Contact" at bounding box center [563, 207] width 585 height 29
click at [530, 79] on span "Menu" at bounding box center [524, 79] width 16 height 6
click at [110, 84] on h4 "Menu" at bounding box center [107, 83] width 99 height 25
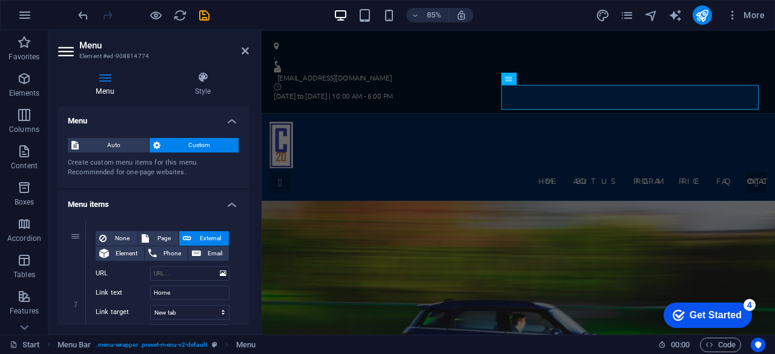
click at [110, 84] on h4 "Menu" at bounding box center [107, 83] width 99 height 25
click at [233, 204] on h4 "Menu items" at bounding box center [153, 201] width 191 height 22
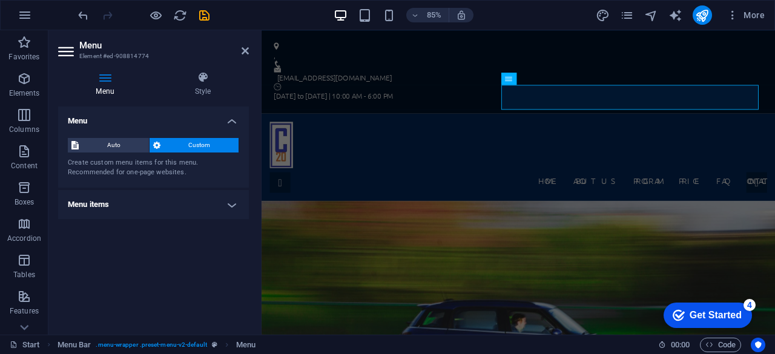
click at [233, 204] on h4 "Menu items" at bounding box center [153, 204] width 191 height 29
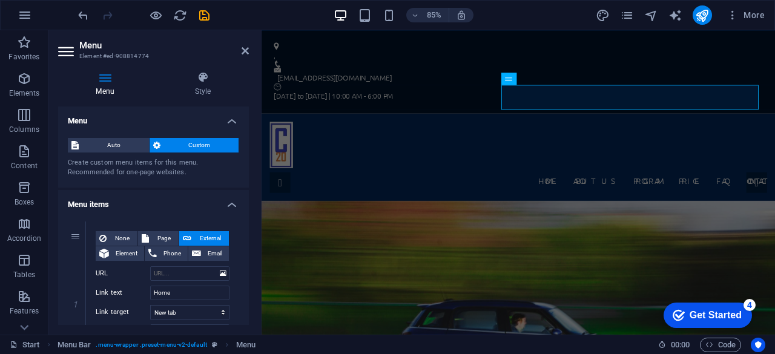
click at [252, 160] on div "Menu Style Menu Auto Custom Create custom menu items for this menu. Recommended…" at bounding box center [153, 198] width 210 height 273
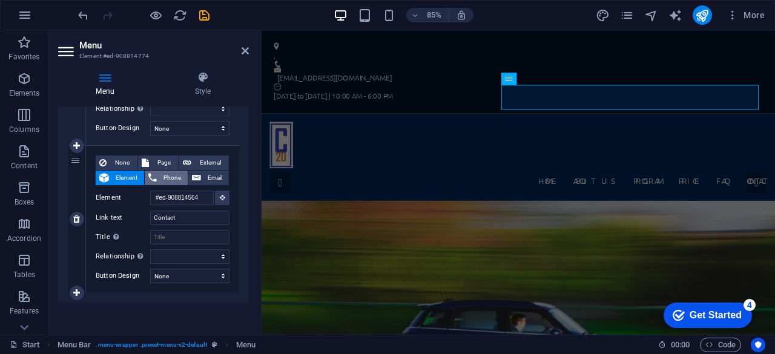
click at [171, 174] on span "Phone" at bounding box center [172, 178] width 24 height 15
select select
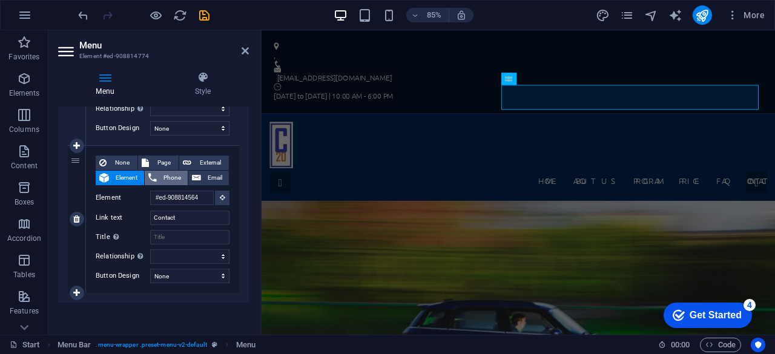
select select
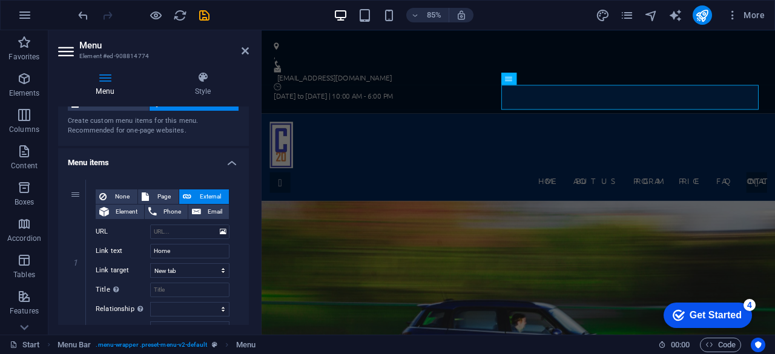
scroll to position [47, 0]
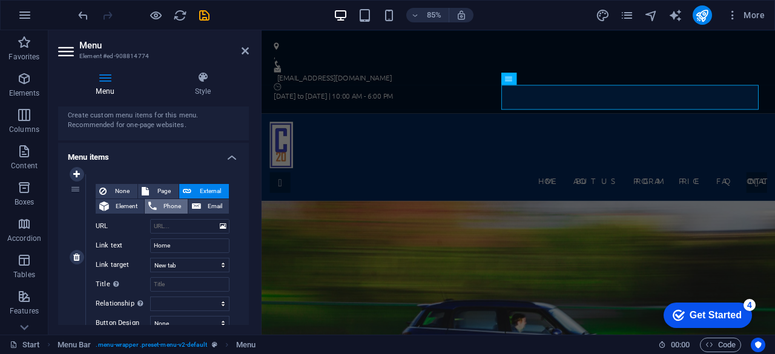
click at [169, 205] on span "Phone" at bounding box center [172, 206] width 24 height 15
select select
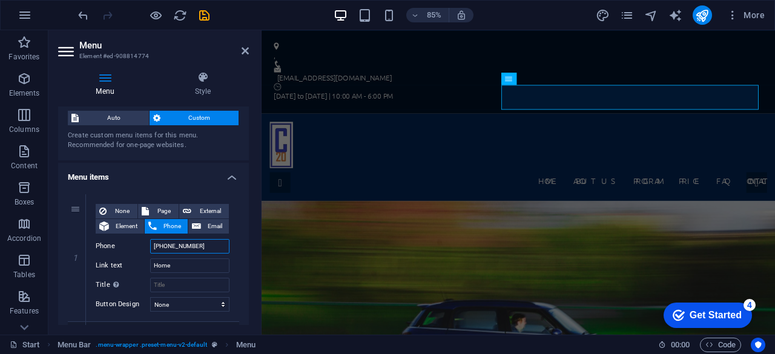
scroll to position [24, 0]
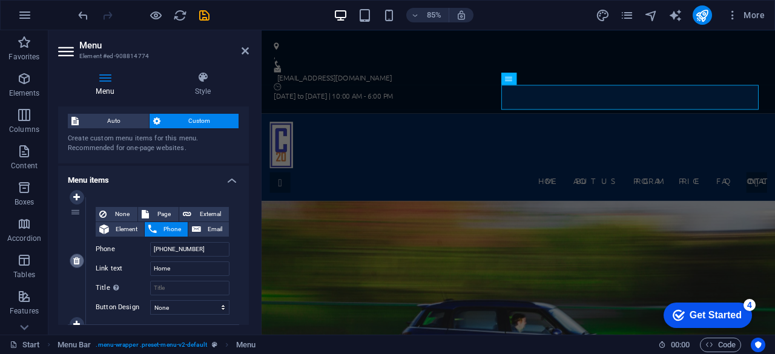
click at [76, 261] on icon at bounding box center [76, 261] width 7 height 8
type input "#ed-908814372"
type input "About us"
select select
type input "#ed-908813898"
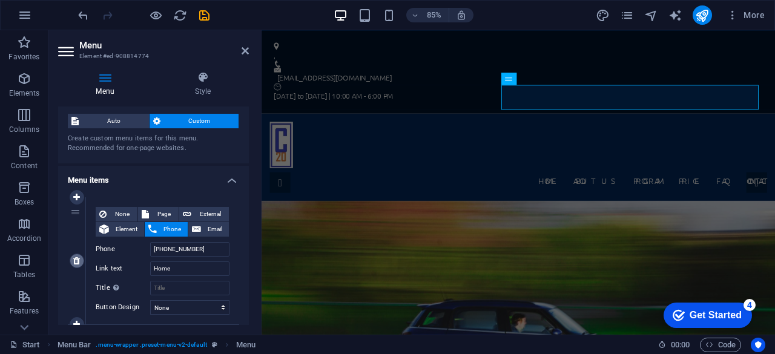
type input "Program"
select select
type input "#ed-908814639"
type input "Price"
select select
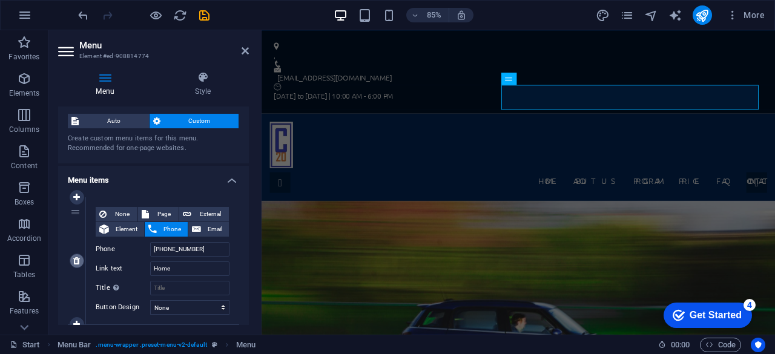
type input "#ed-908814456"
type input "FAQ"
select select
type input "Contact"
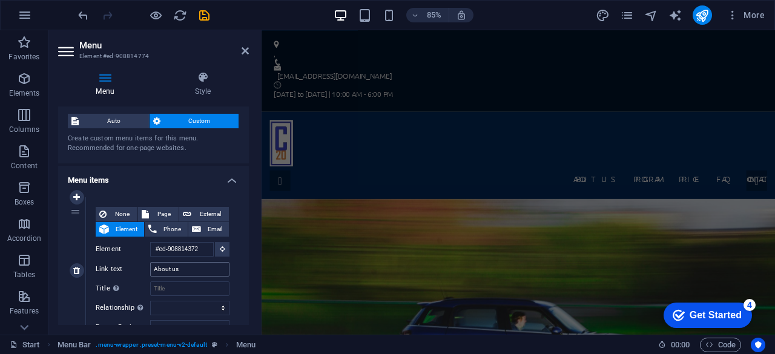
scroll to position [0, 0]
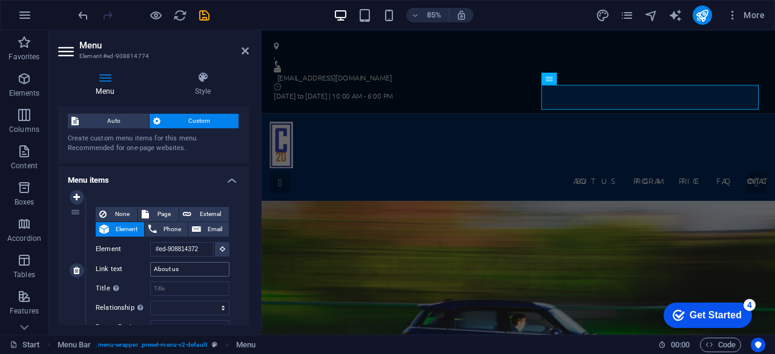
type input "+2348139232111"
type input "Home"
type input "#ed-908814372"
type input "About us"
select select
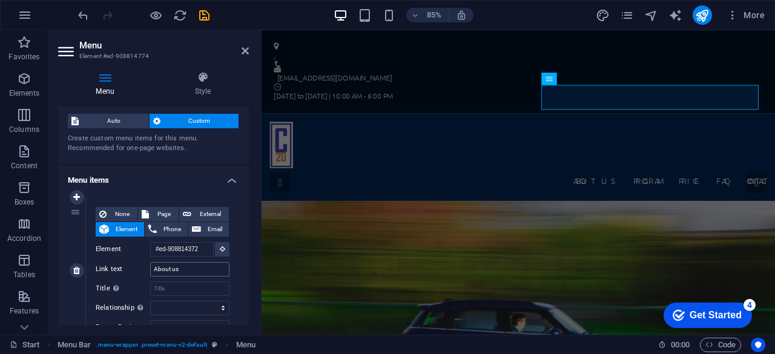
type input "#ed-908813898"
type input "Program"
select select
type input "#ed-908814639"
type input "Price"
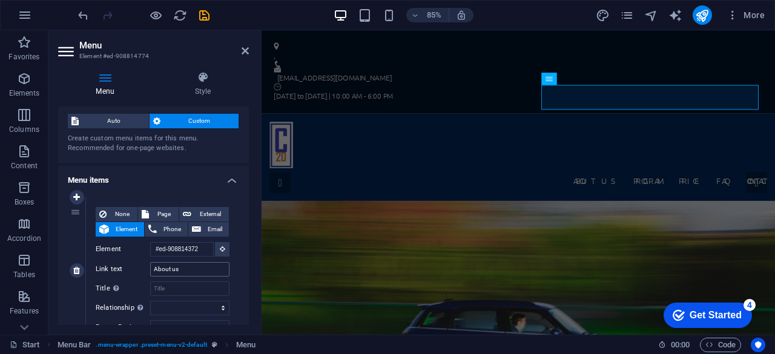
select select
type input "#ed-908814456"
type input "FAQ"
select select
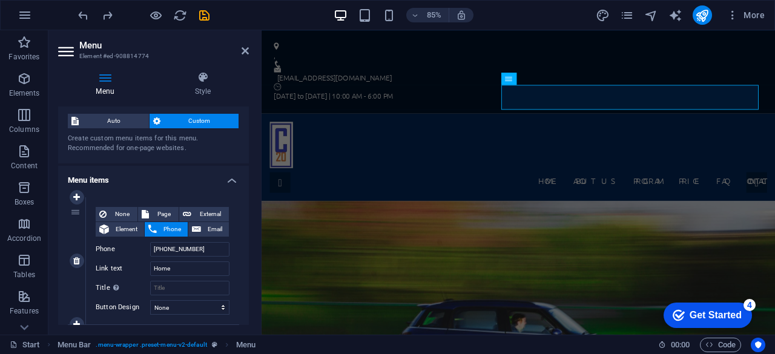
click at [75, 211] on div "1" at bounding box center [77, 260] width 18 height 127
click at [74, 213] on div "1" at bounding box center [77, 260] width 18 height 127
click at [182, 251] on input "+2348139232111" at bounding box center [189, 249] width 79 height 15
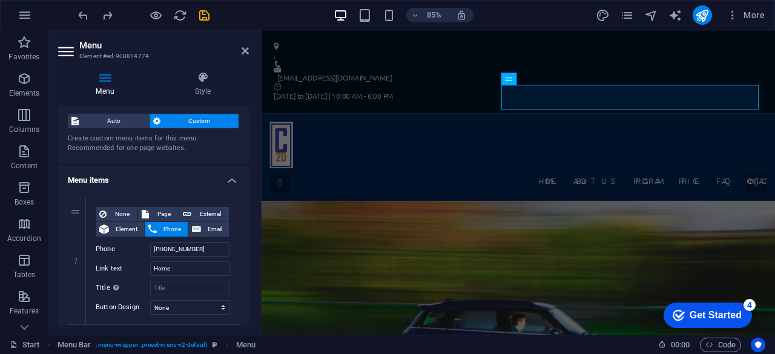
click at [139, 180] on h4 "Menu items" at bounding box center [153, 177] width 191 height 22
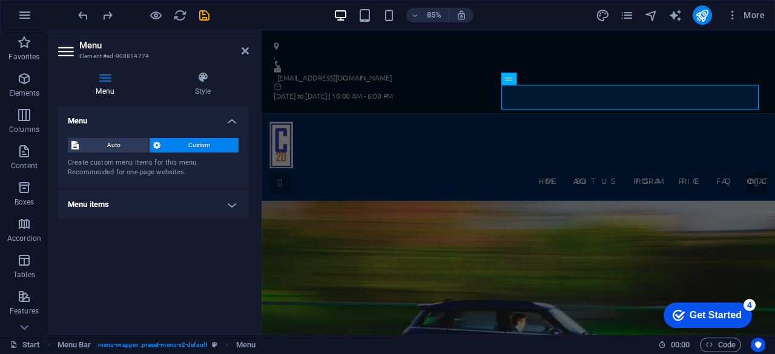
click at [201, 200] on h4 "Menu items" at bounding box center [153, 204] width 191 height 29
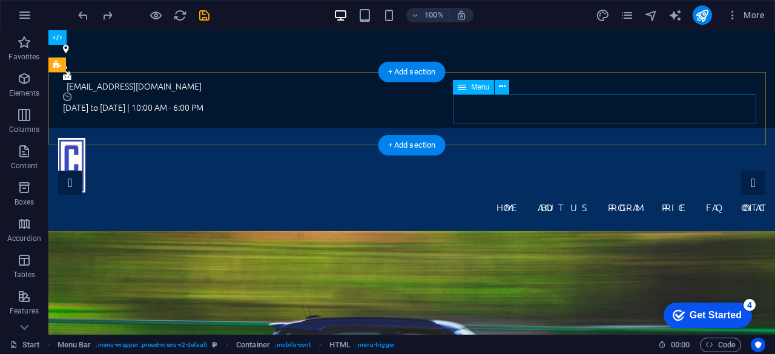
click at [476, 193] on nav "Home About us Program Price FAQ Contact" at bounding box center [411, 207] width 707 height 29
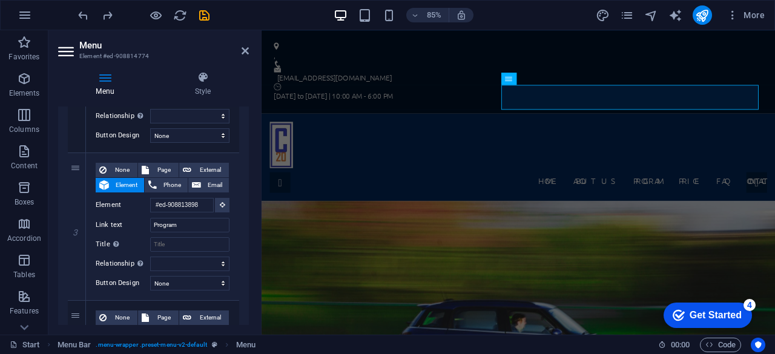
scroll to position [346, 0]
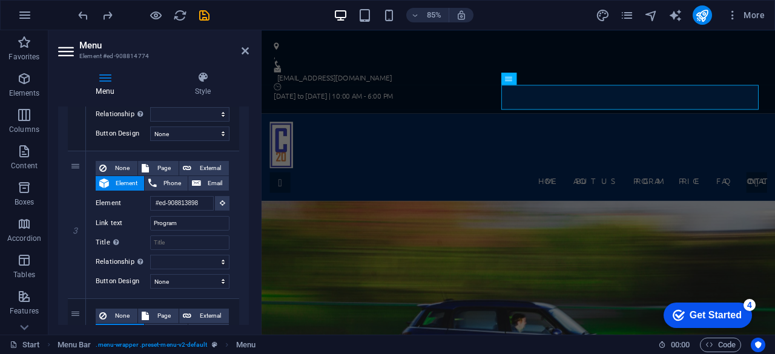
drag, startPoint x: 248, startPoint y: 147, endPoint x: 11, endPoint y: 226, distance: 250.1
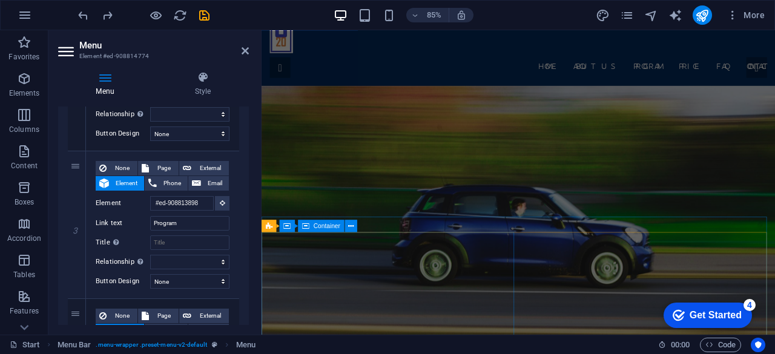
scroll to position [0, 0]
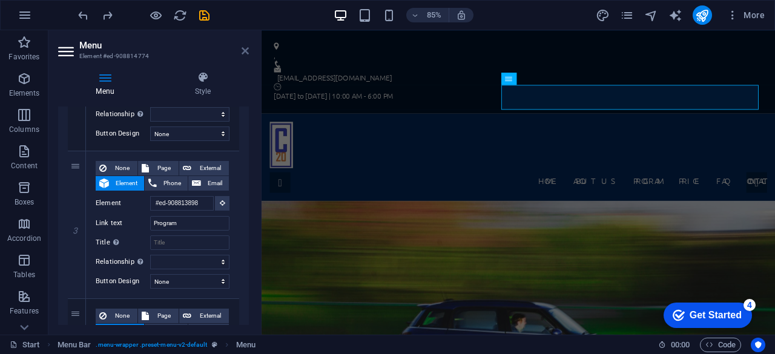
click at [248, 53] on icon at bounding box center [245, 51] width 7 height 10
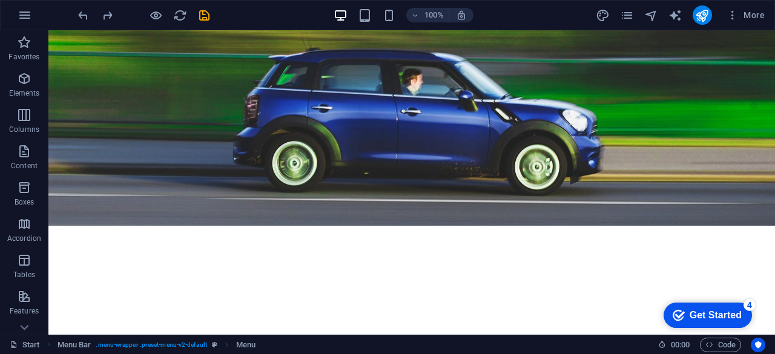
scroll to position [291, 0]
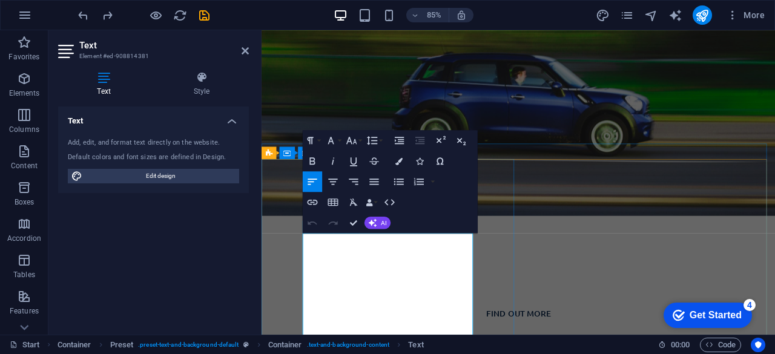
click at [379, 176] on icon "button" at bounding box center [374, 181] width 12 height 12
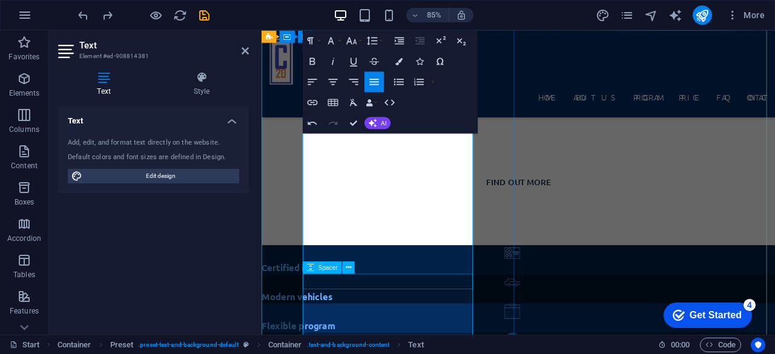
scroll to position [430, 0]
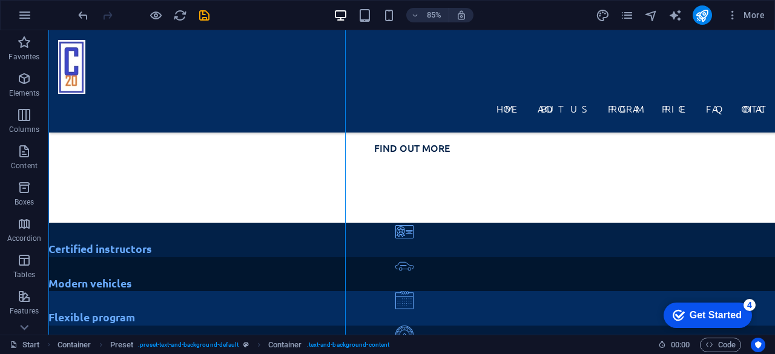
scroll to position [384, 0]
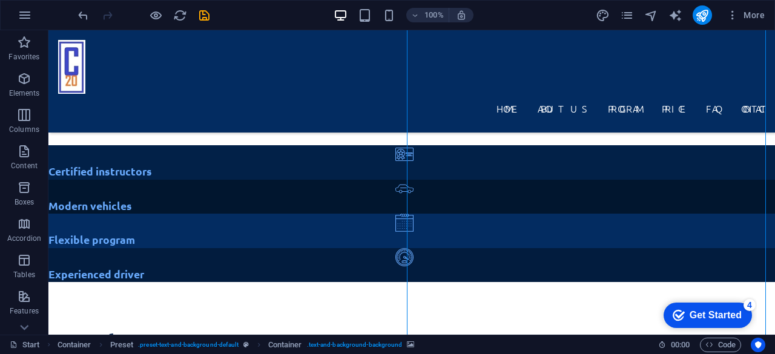
scroll to position [529, 0]
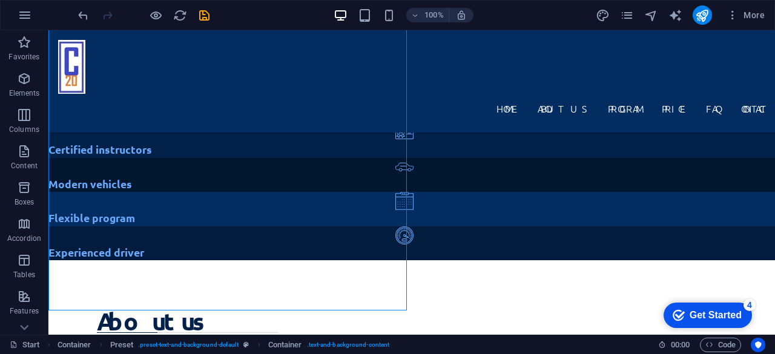
drag, startPoint x: 85, startPoint y: 168, endPoint x: 338, endPoint y: 250, distance: 266.1
drag, startPoint x: 364, startPoint y: 258, endPoint x: 220, endPoint y: 222, distance: 147.9
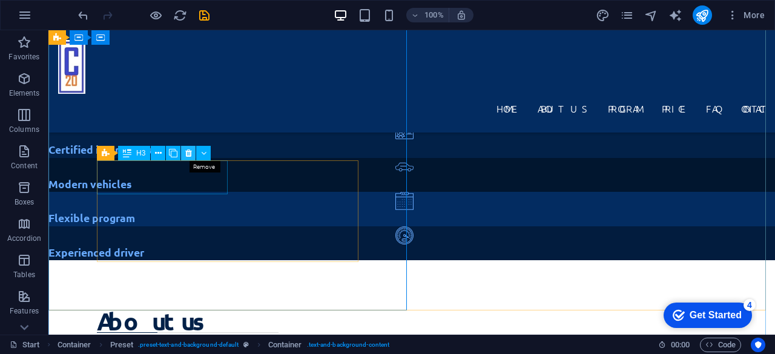
click at [186, 154] on icon at bounding box center [188, 153] width 7 height 13
click at [192, 154] on button at bounding box center [188, 153] width 15 height 15
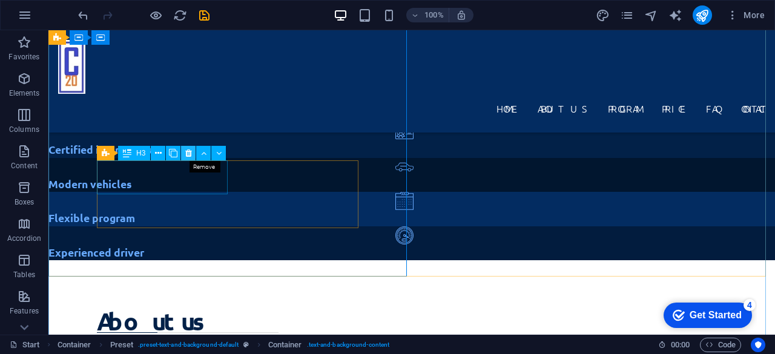
click at [187, 153] on icon at bounding box center [188, 153] width 7 height 13
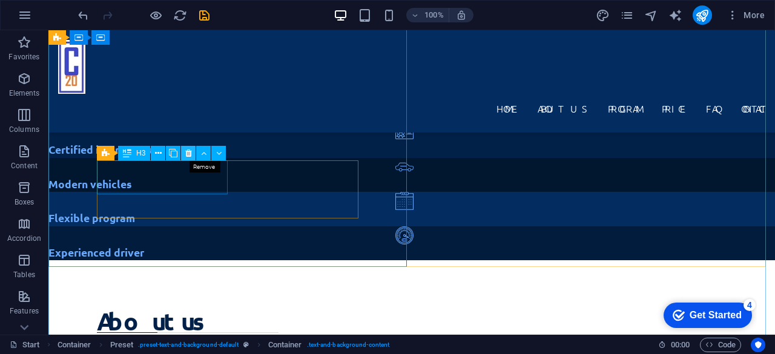
click at [189, 157] on icon at bounding box center [188, 153] width 7 height 13
click at [187, 156] on icon at bounding box center [188, 153] width 7 height 13
click at [155, 153] on icon at bounding box center [158, 153] width 7 height 13
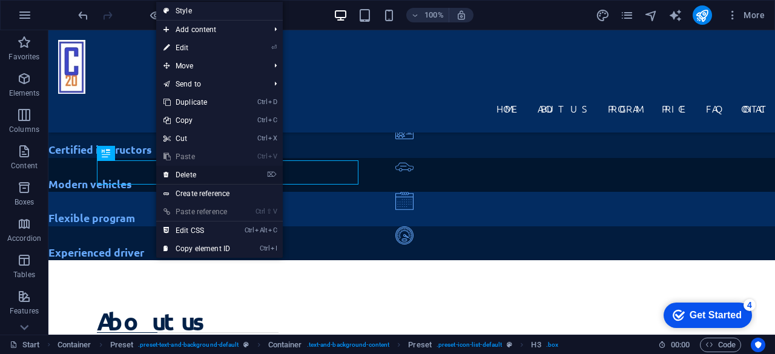
click at [183, 174] on link "⌦ Delete" at bounding box center [196, 175] width 81 height 18
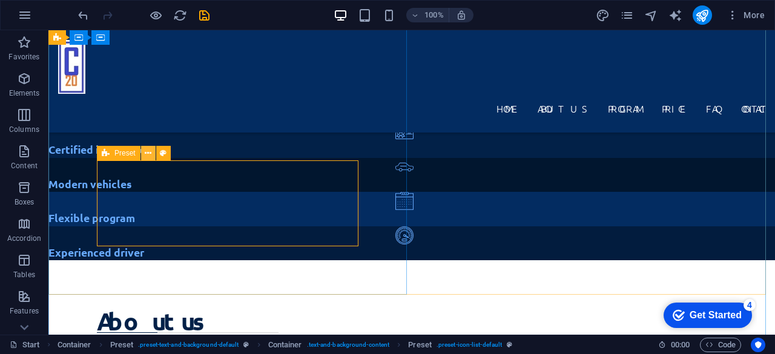
click at [147, 154] on icon at bounding box center [148, 153] width 7 height 13
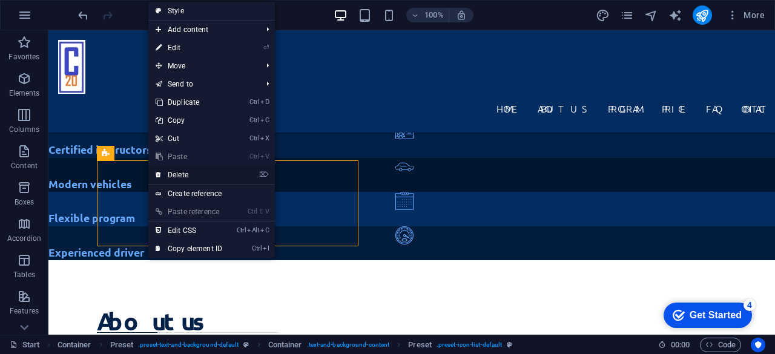
click at [167, 174] on link "⌦ Delete" at bounding box center [188, 175] width 81 height 18
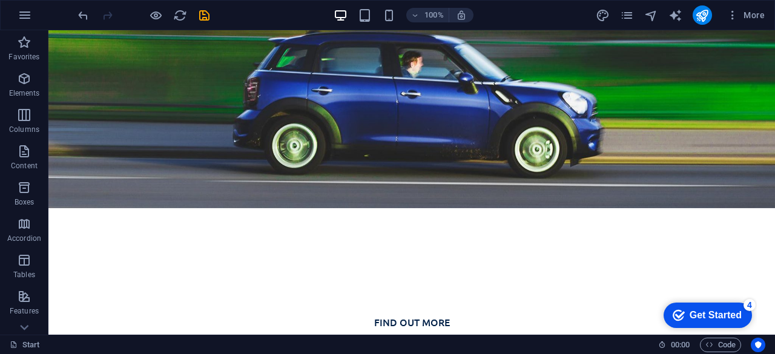
scroll to position [263, 0]
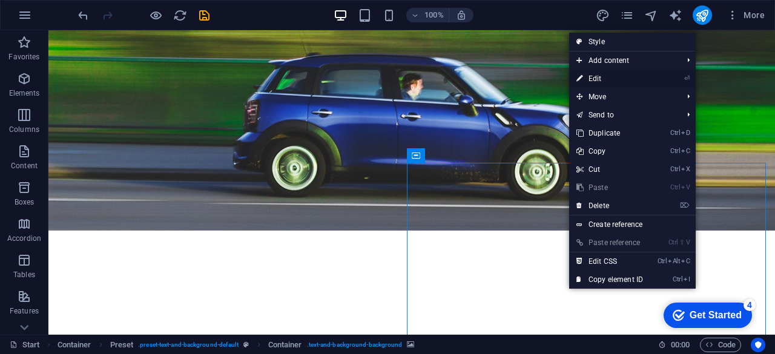
click at [595, 77] on link "⏎ Edit" at bounding box center [609, 79] width 81 height 18
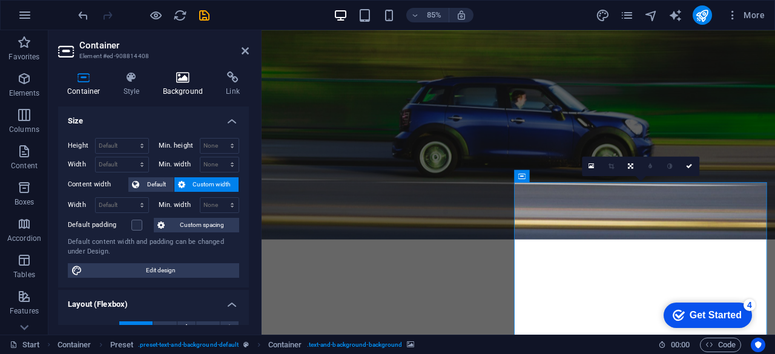
click at [194, 90] on h4 "Background" at bounding box center [186, 83] width 64 height 25
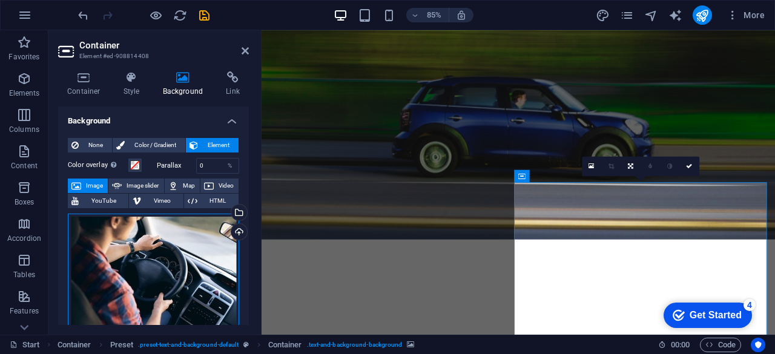
click at [176, 267] on div "Drag files here, click to choose files or select files from Files or our free s…" at bounding box center [153, 272] width 171 height 116
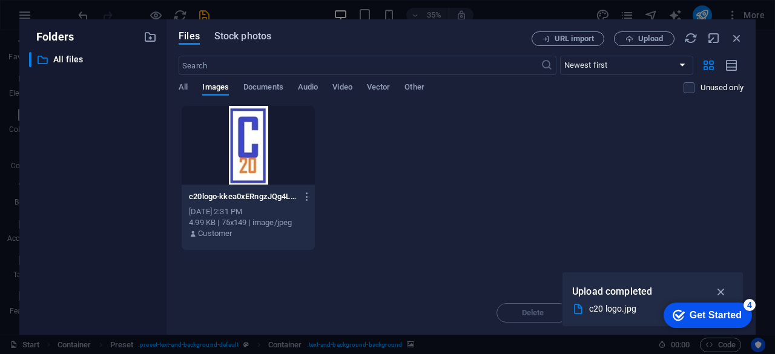
click at [223, 37] on span "Stock photos" at bounding box center [242, 36] width 57 height 15
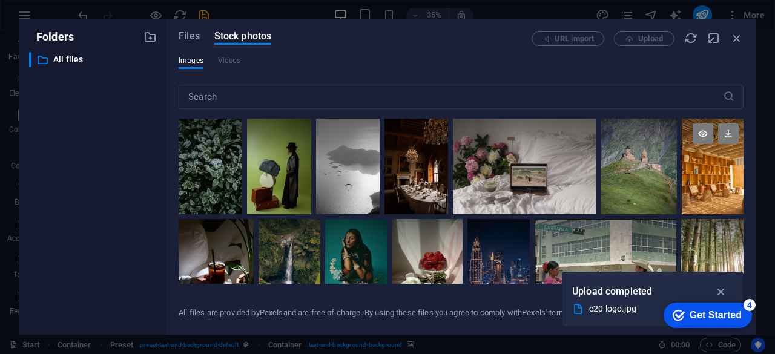
click at [691, 170] on div at bounding box center [713, 167] width 62 height 96
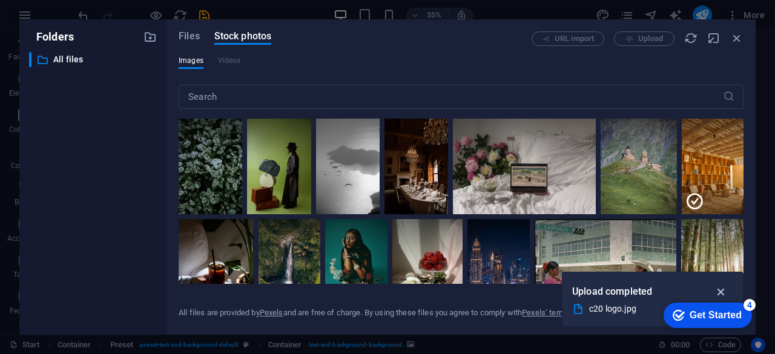
click at [722, 291] on icon "button" at bounding box center [721, 291] width 14 height 13
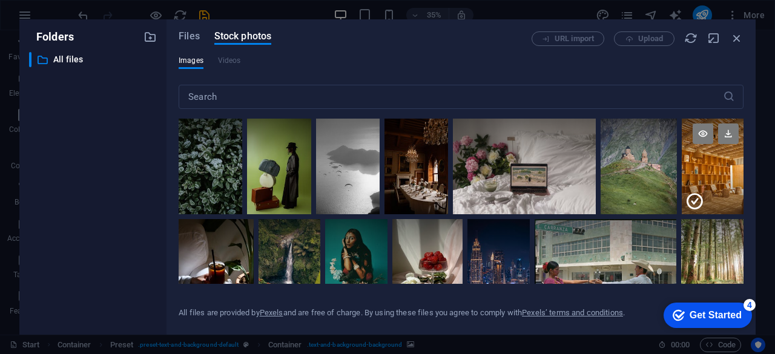
click at [721, 182] on div at bounding box center [713, 191] width 62 height 48
click at [721, 182] on div at bounding box center [713, 167] width 62 height 96
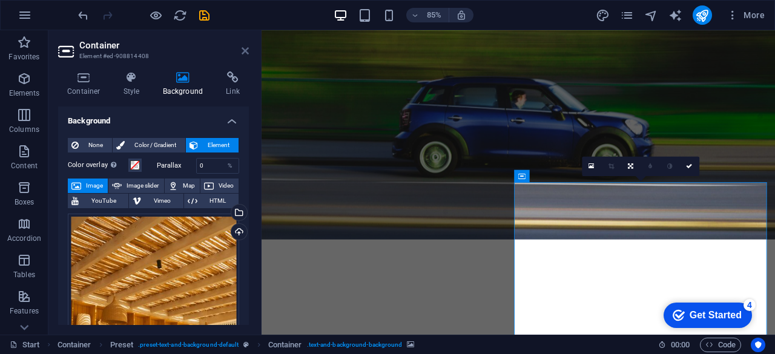
click at [246, 51] on icon at bounding box center [245, 51] width 7 height 10
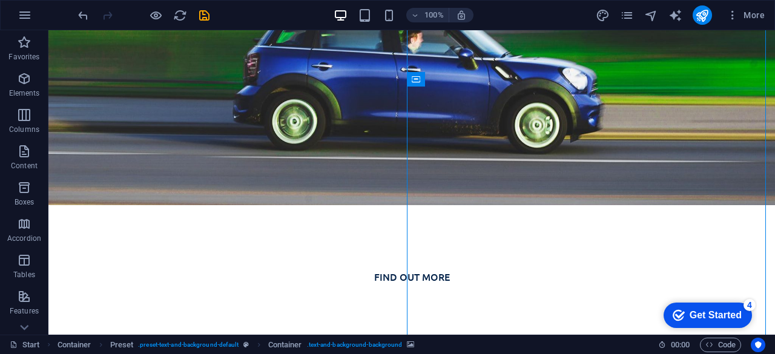
scroll to position [311, 0]
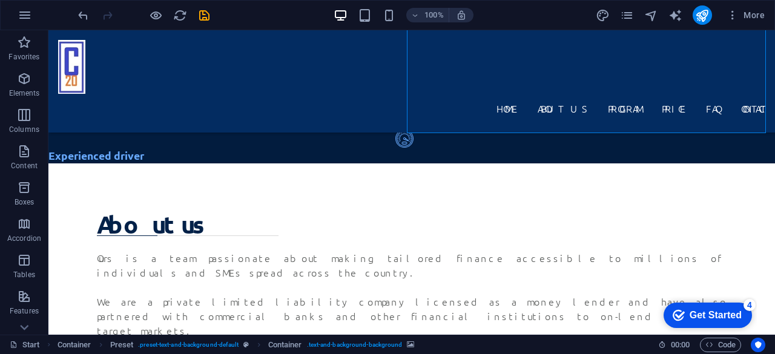
scroll to position [626, 0]
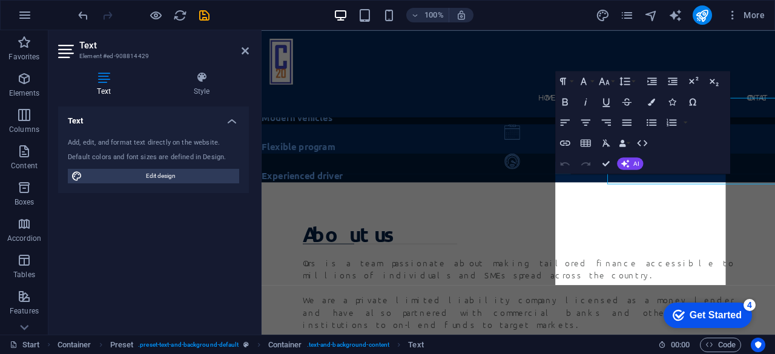
scroll to position [716, 0]
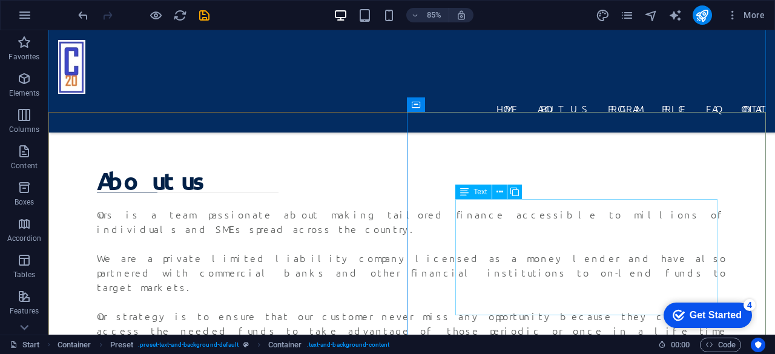
scroll to position [626, 0]
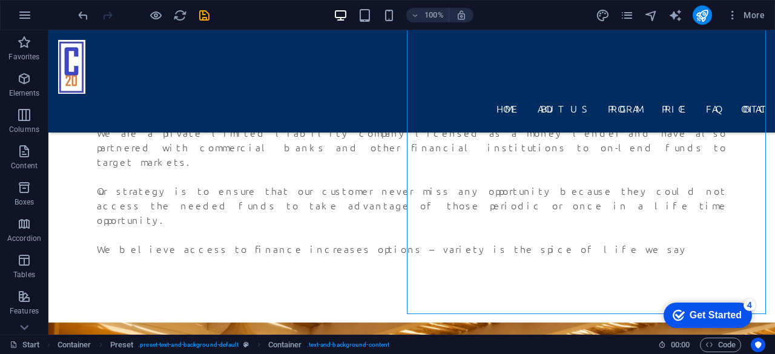
scroll to position [796, 0]
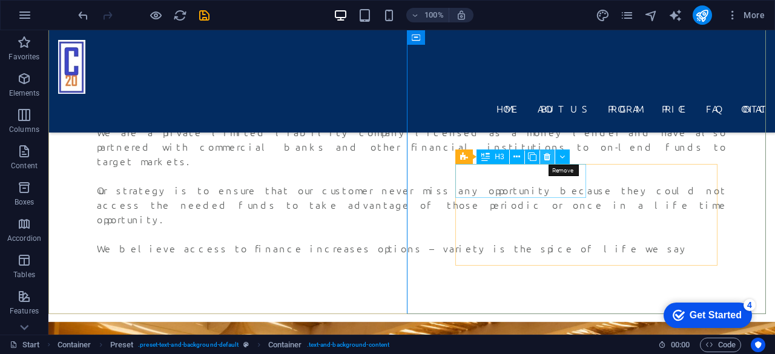
click at [547, 157] on icon at bounding box center [547, 157] width 7 height 13
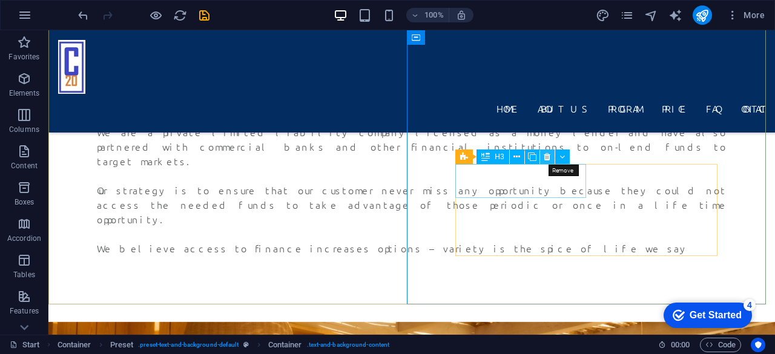
click at [547, 161] on icon at bounding box center [547, 157] width 7 height 13
click at [548, 159] on icon at bounding box center [547, 157] width 7 height 13
click at [547, 158] on icon at bounding box center [547, 157] width 7 height 13
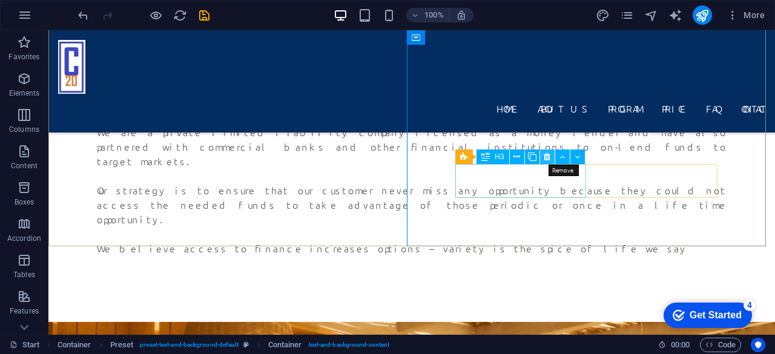
click at [546, 159] on icon at bounding box center [547, 157] width 7 height 13
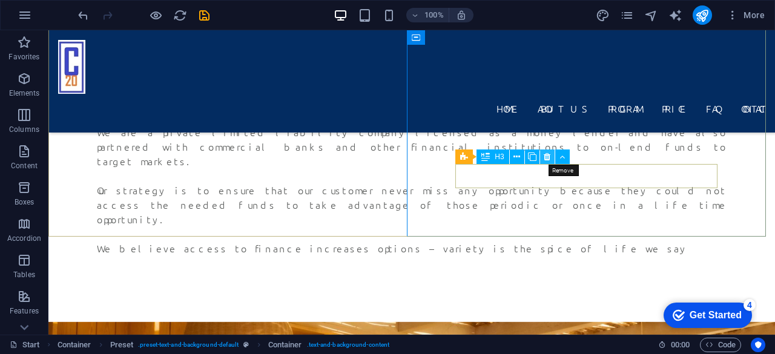
click at [545, 159] on icon at bounding box center [547, 157] width 7 height 13
click at [547, 156] on icon at bounding box center [547, 157] width 7 height 13
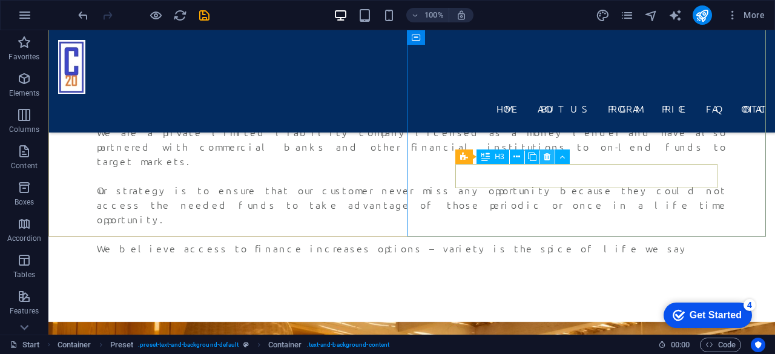
click at [547, 156] on icon at bounding box center [547, 157] width 7 height 13
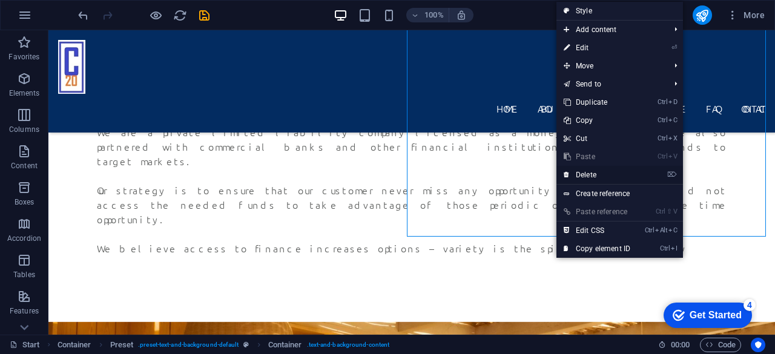
click at [580, 173] on link "⌦ Delete" at bounding box center [596, 175] width 81 height 18
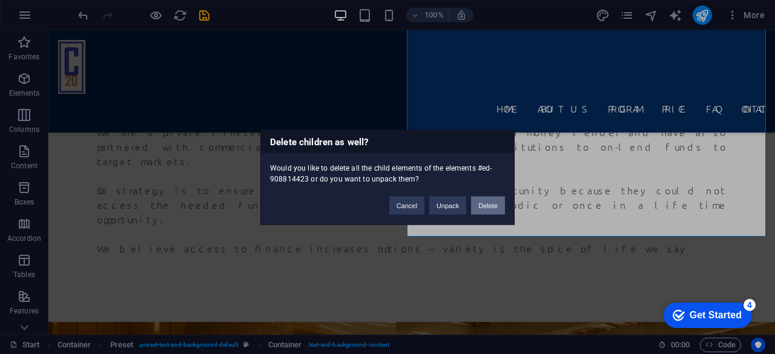
click at [495, 202] on button "Delete" at bounding box center [488, 205] width 34 height 18
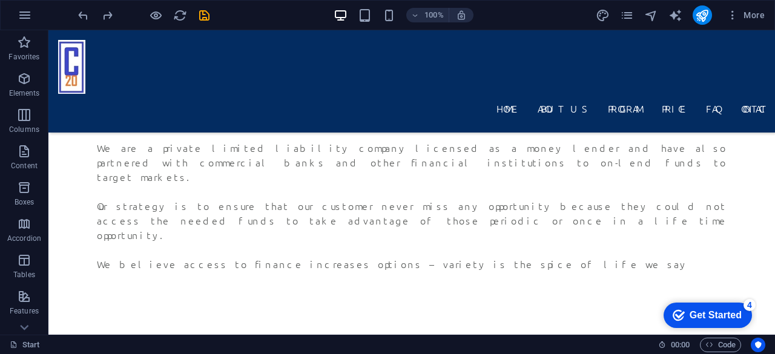
scroll to position [816, 0]
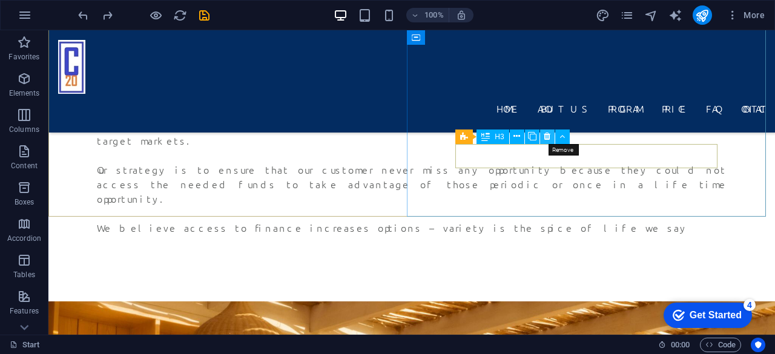
click at [546, 139] on icon at bounding box center [547, 136] width 7 height 13
click at [562, 139] on icon at bounding box center [561, 136] width 5 height 13
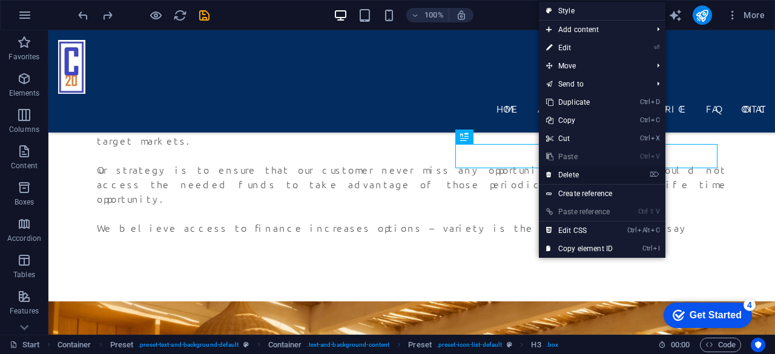
click at [560, 174] on link "⌦ Delete" at bounding box center [579, 175] width 81 height 18
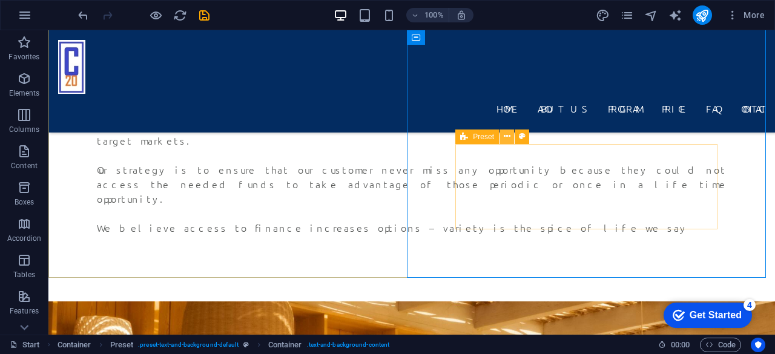
click at [507, 137] on icon at bounding box center [507, 136] width 7 height 13
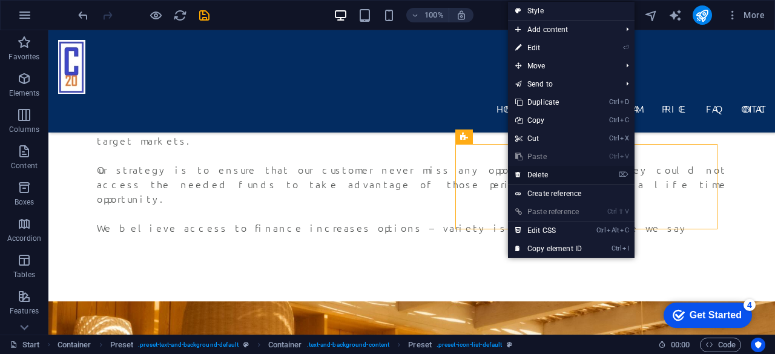
click at [544, 177] on link "⌦ Delete" at bounding box center [548, 175] width 81 height 18
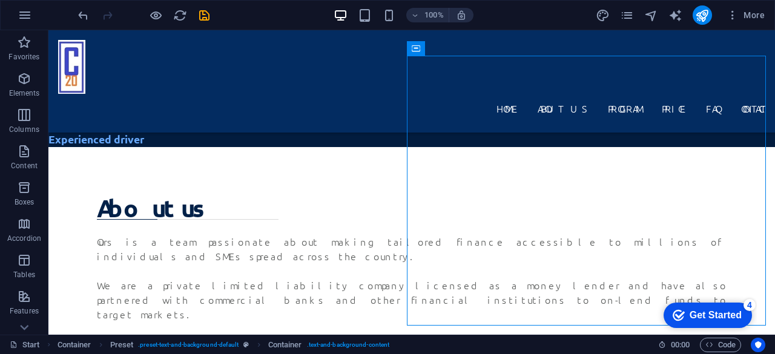
scroll to position [626, 0]
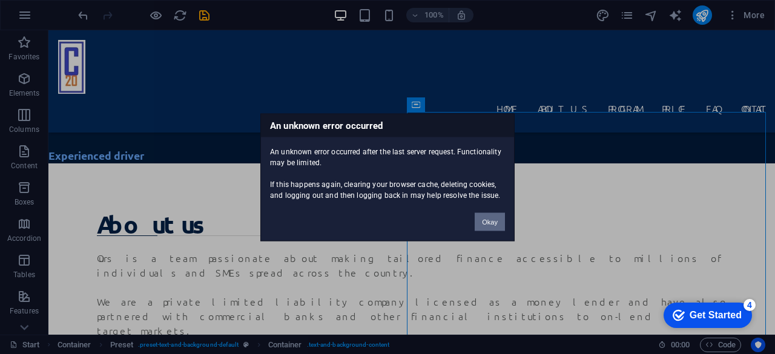
click at [495, 225] on button "Okay" at bounding box center [490, 222] width 30 height 18
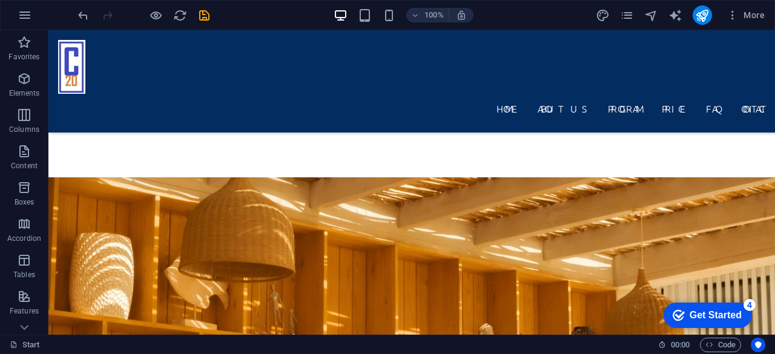
scroll to position [941, 0]
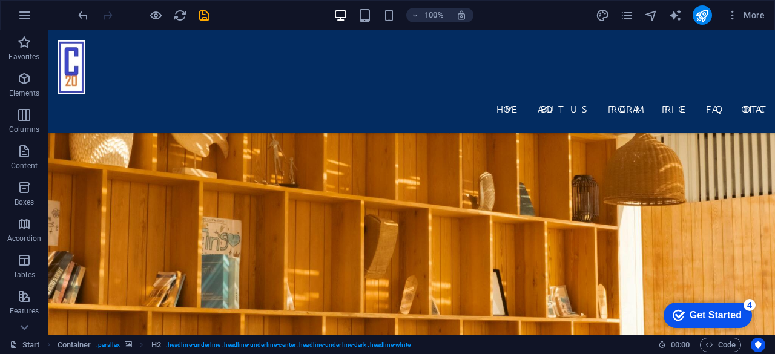
scroll to position [1062, 0]
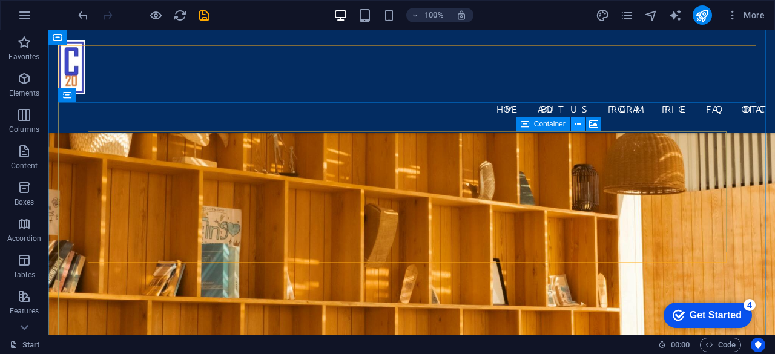
click at [580, 124] on icon at bounding box center [578, 124] width 7 height 13
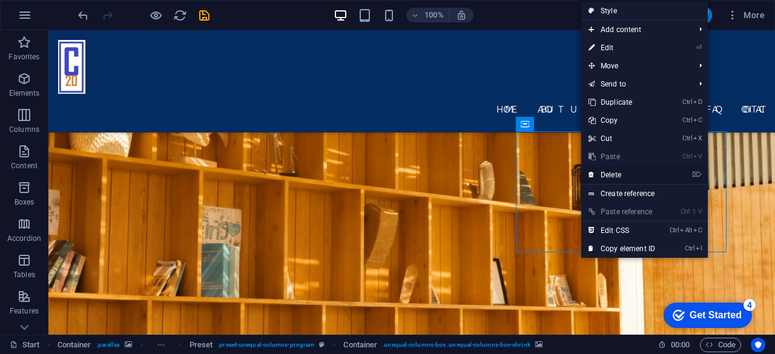
click at [618, 173] on link "⌦ Delete" at bounding box center [621, 175] width 81 height 18
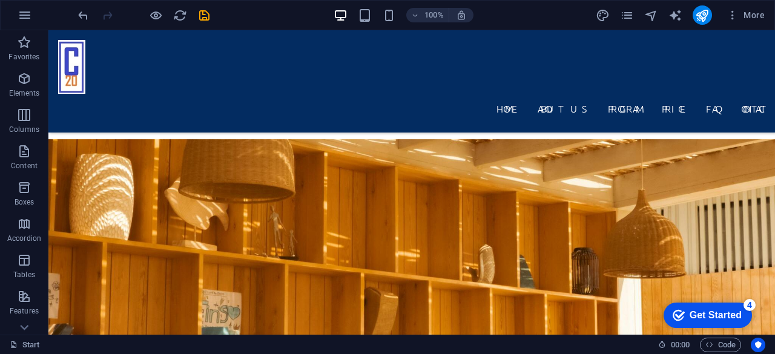
scroll to position [965, 0]
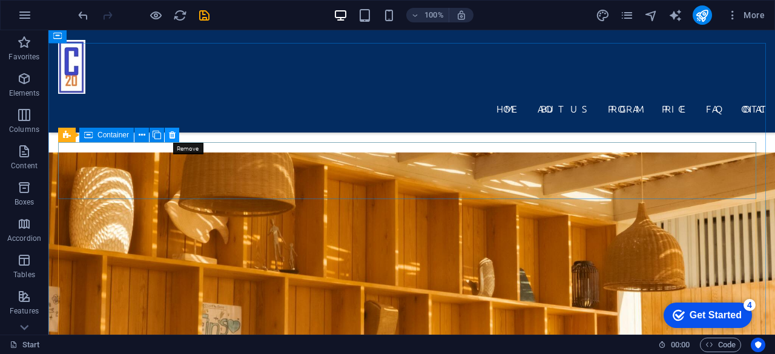
click at [172, 134] on icon at bounding box center [172, 135] width 7 height 13
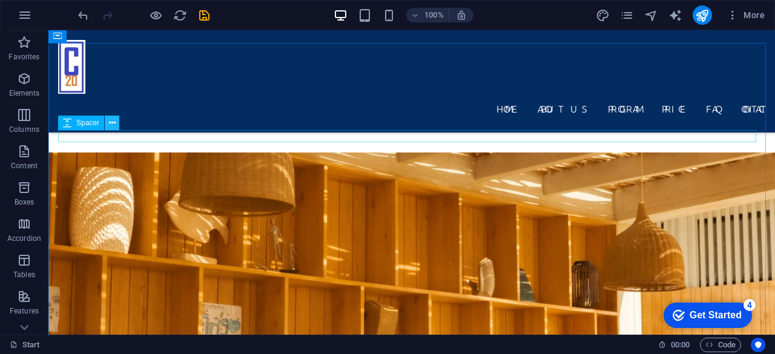
click at [110, 119] on icon at bounding box center [112, 123] width 7 height 13
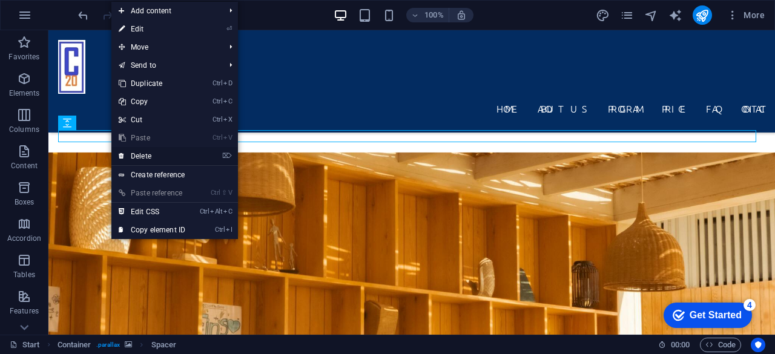
click at [138, 155] on link "⌦ Delete" at bounding box center [151, 156] width 81 height 18
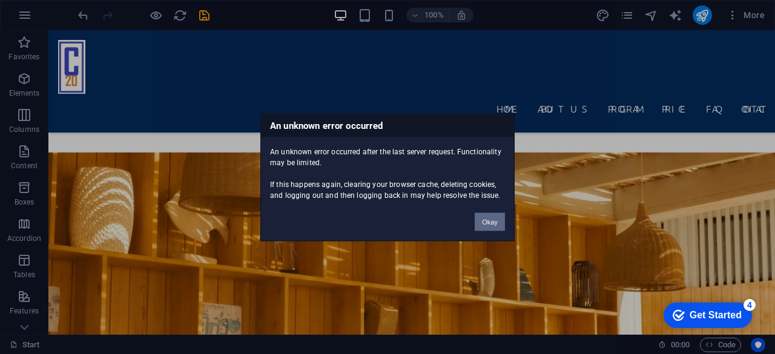
click at [490, 220] on button "Okay" at bounding box center [490, 222] width 30 height 18
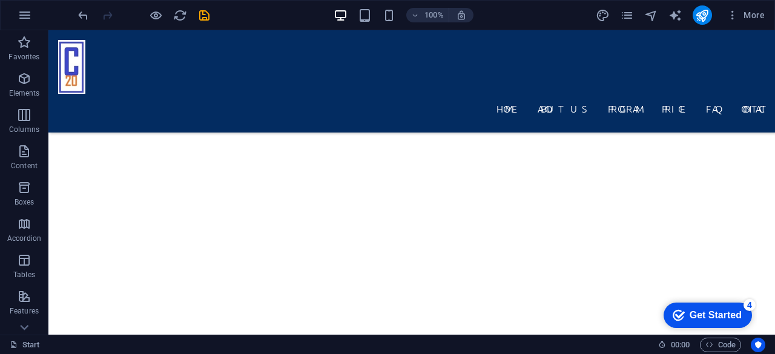
scroll to position [2410, 0]
